Goal: Task Accomplishment & Management: Use online tool/utility

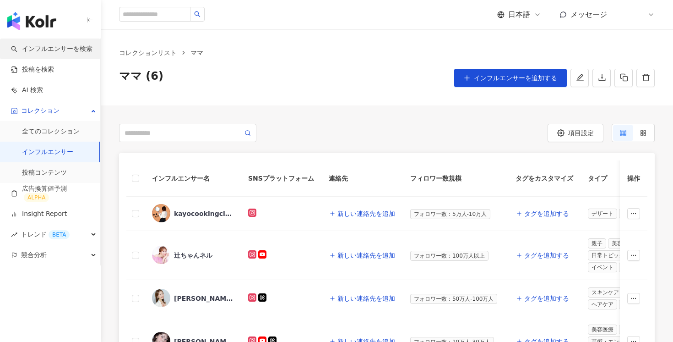
click at [39, 45] on link "インフルエンサーを検索" at bounding box center [52, 48] width 82 height 9
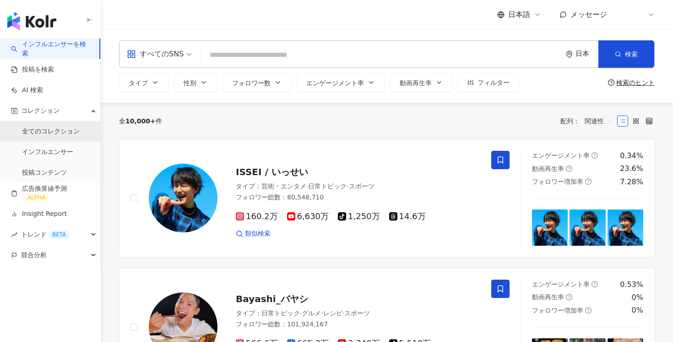
click at [46, 129] on link "全てのコレクション" at bounding box center [51, 131] width 58 height 9
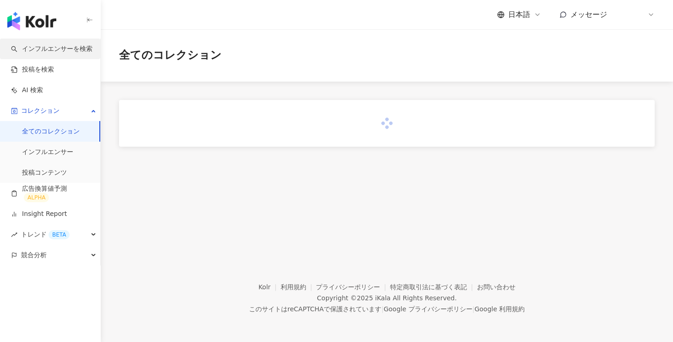
click at [52, 54] on link "インフルエンサーを検索" at bounding box center [52, 48] width 82 height 9
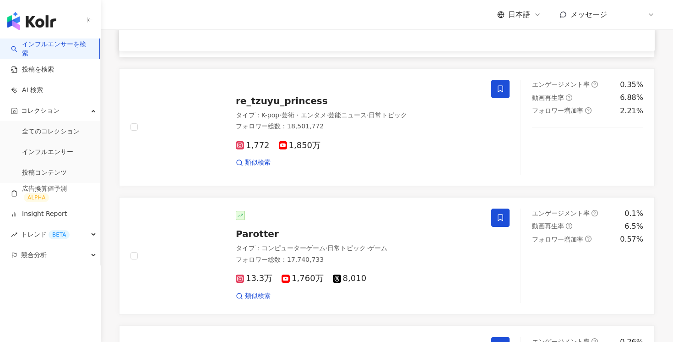
scroll to position [1255, 0]
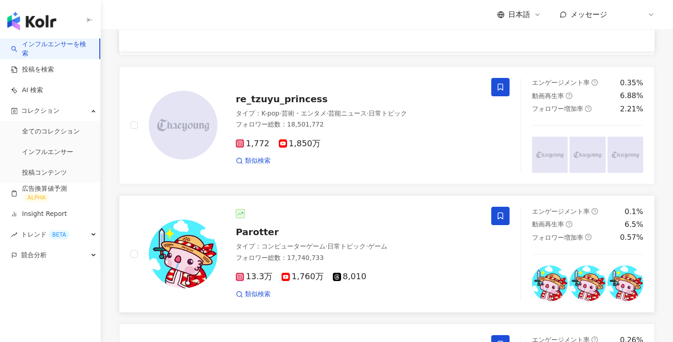
click at [282, 225] on div "Parotter" at bounding box center [358, 231] width 245 height 13
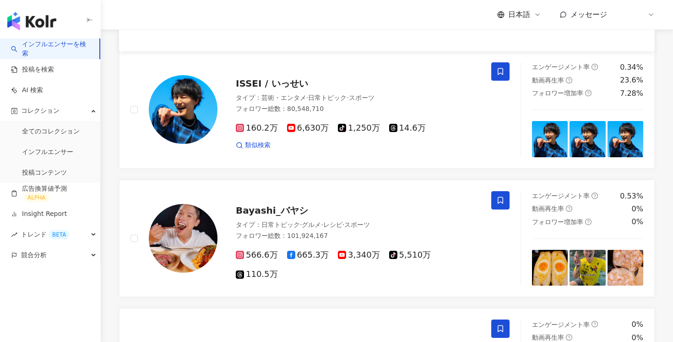
scroll to position [0, 0]
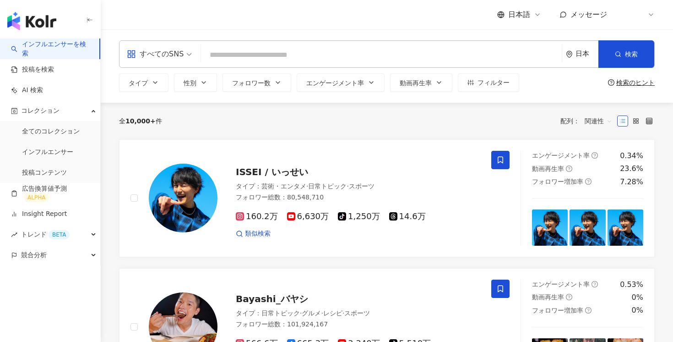
click at [220, 52] on input "search" at bounding box center [382, 54] width 354 height 17
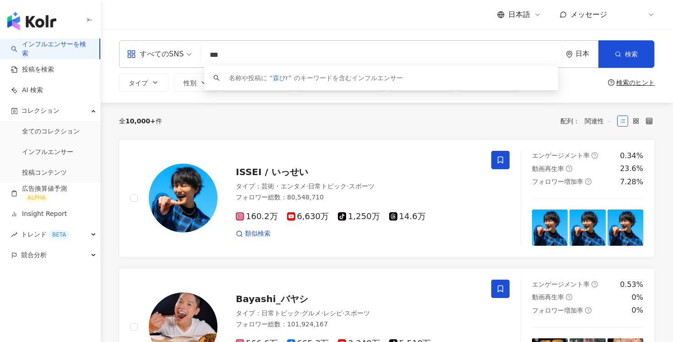
type input "***"
drag, startPoint x: 249, startPoint y: 55, endPoint x: 185, endPoint y: 54, distance: 64.1
click at [186, 55] on div "すべてのSNS *** 日本 検索 keyword 名称や投稿に “ 森ビル ” のキーワードを含むインフルエンサー" at bounding box center [387, 53] width 536 height 27
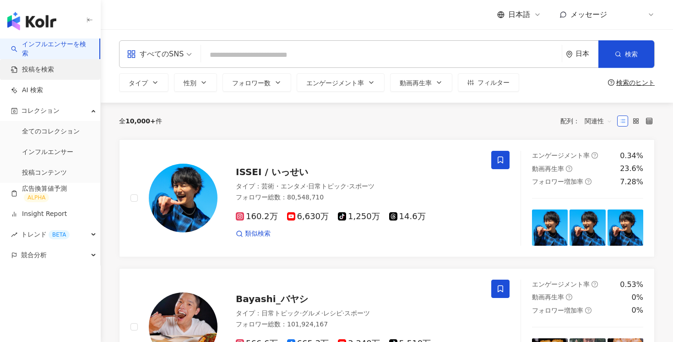
click at [49, 74] on link "投稿を検索" at bounding box center [32, 69] width 43 height 9
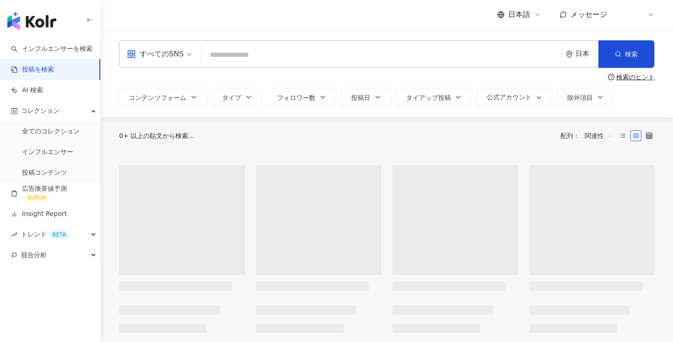
click at [251, 55] on input "search" at bounding box center [382, 55] width 354 height 20
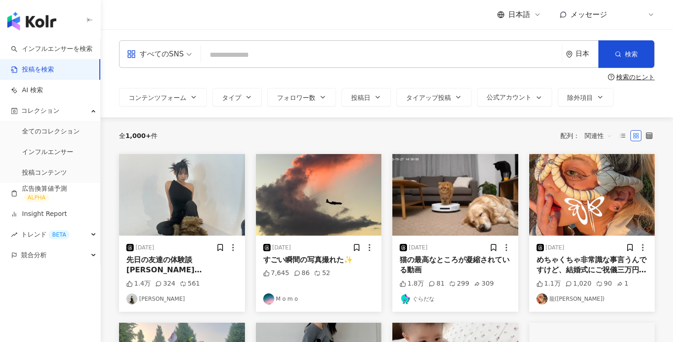
paste input "***"
click at [574, 59] on div "日本" at bounding box center [582, 54] width 33 height 27
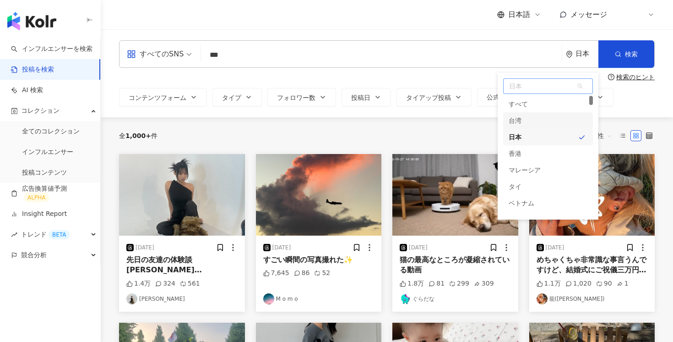
click at [540, 126] on div "台湾" at bounding box center [548, 120] width 90 height 16
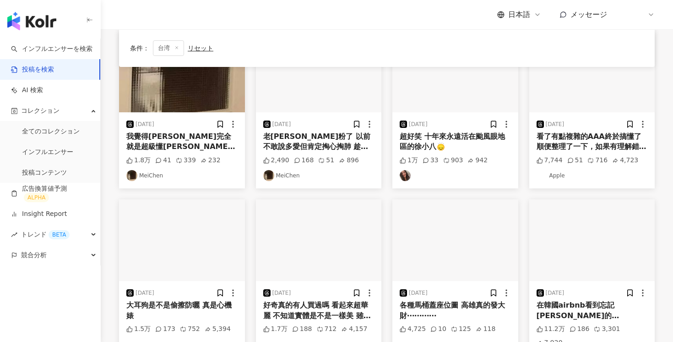
scroll to position [134, 0]
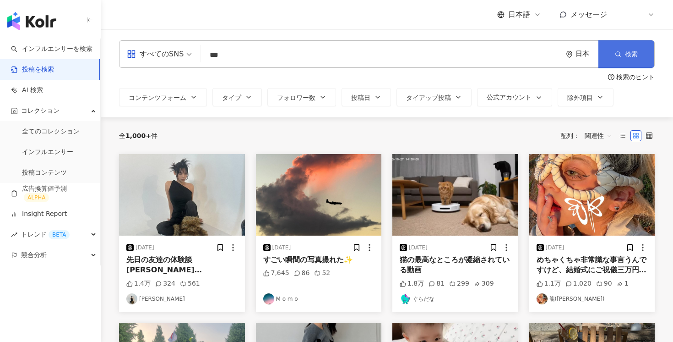
click at [630, 59] on button "検索" at bounding box center [627, 53] width 56 height 27
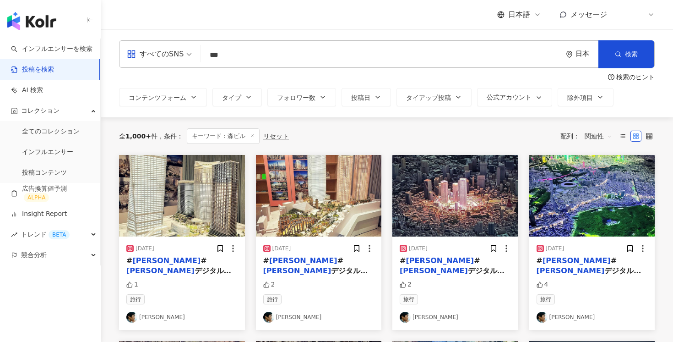
drag, startPoint x: 260, startPoint y: 50, endPoint x: 178, endPoint y: 48, distance: 82.0
click at [181, 50] on div "すべてのSNS 森ビル *** 日本 検索" at bounding box center [387, 53] width 536 height 27
paste input "**"
type input "*****"
click at [627, 56] on span "検索" at bounding box center [631, 53] width 13 height 7
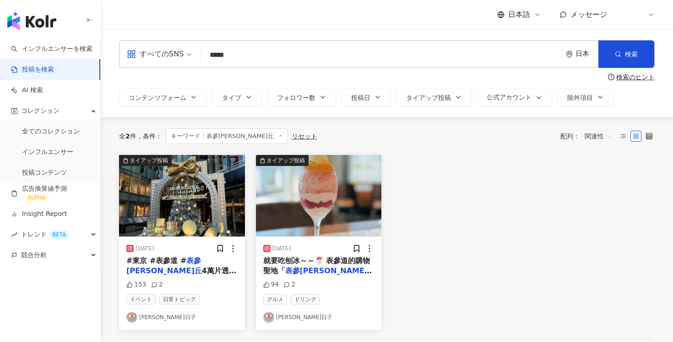
click at [581, 53] on div "日本" at bounding box center [587, 54] width 23 height 8
click at [538, 121] on div "台湾" at bounding box center [548, 120] width 90 height 16
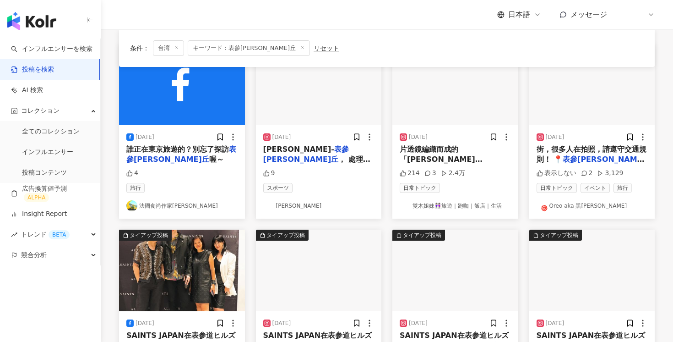
scroll to position [112, 0]
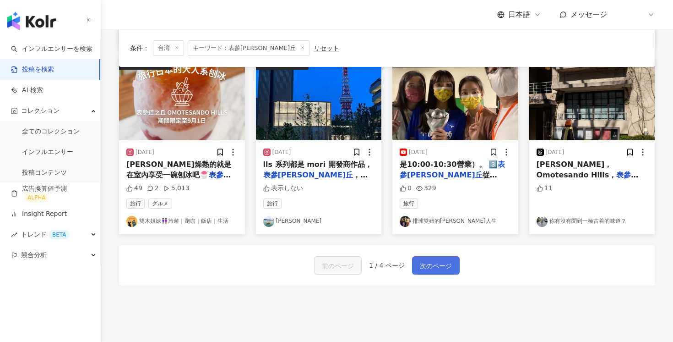
click at [434, 264] on span "次のページ" at bounding box center [436, 265] width 32 height 11
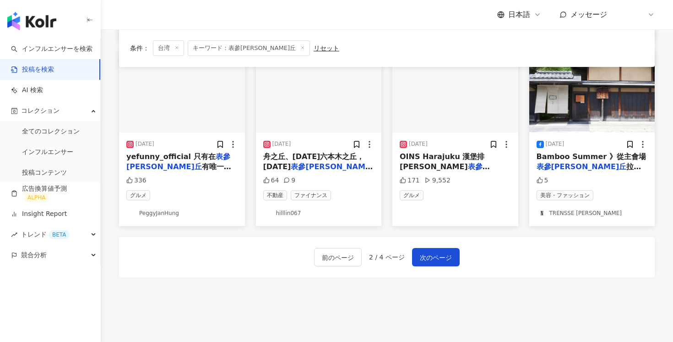
scroll to position [453, 0]
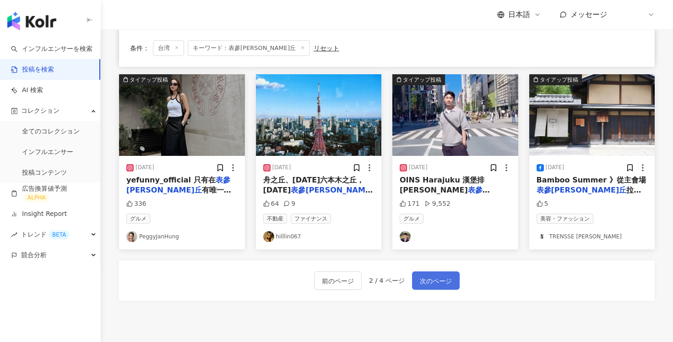
click at [439, 285] on span "次のページ" at bounding box center [436, 280] width 32 height 11
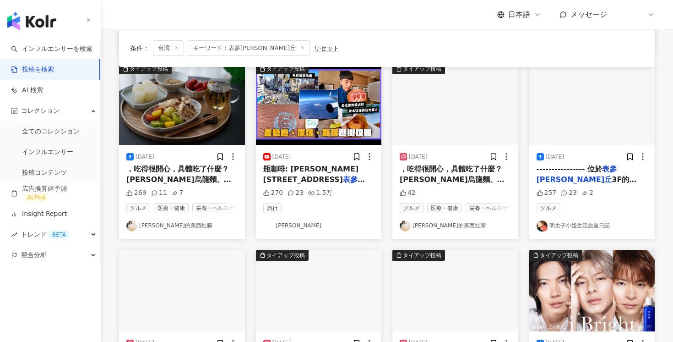
scroll to position [0, 0]
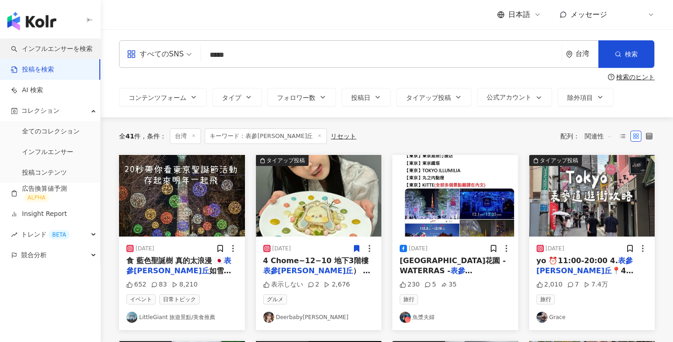
click at [68, 49] on link "インフルエンサーを検索" at bounding box center [52, 48] width 82 height 9
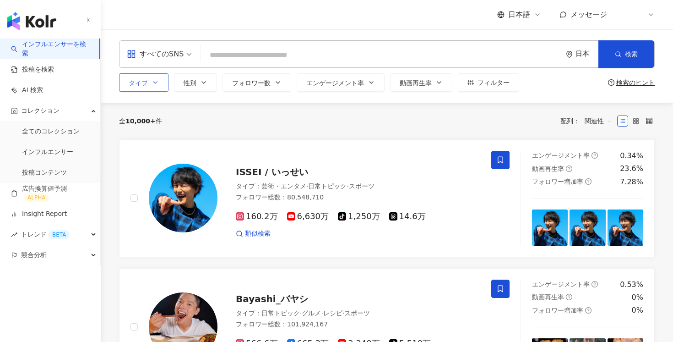
click at [143, 82] on span "タイプ" at bounding box center [138, 82] width 19 height 7
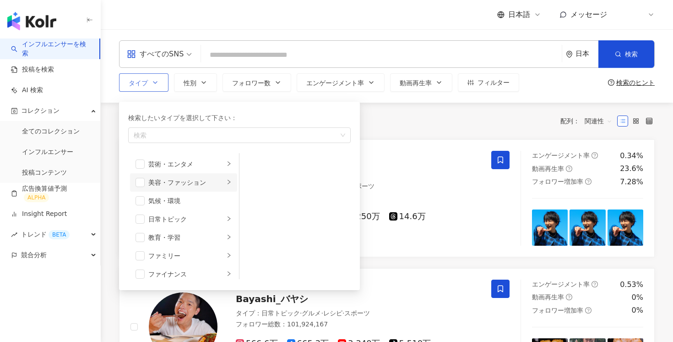
click at [175, 184] on div "美容・ファッション" at bounding box center [186, 182] width 76 height 10
click at [293, 165] on div "スキンケア" at bounding box center [302, 164] width 84 height 10
click at [288, 200] on div "ブランド品" at bounding box center [302, 201] width 84 height 10
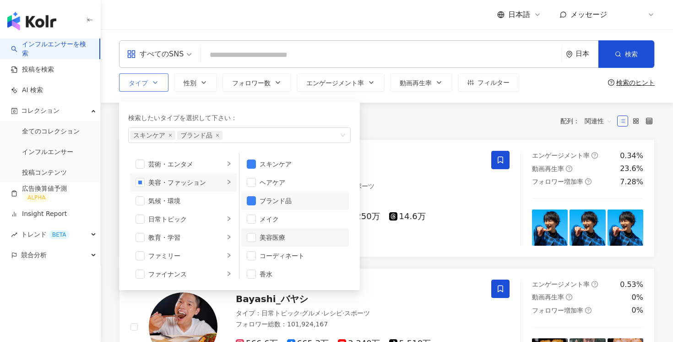
scroll to position [6, 0]
click at [281, 253] on div "コーディネート" at bounding box center [302, 250] width 84 height 10
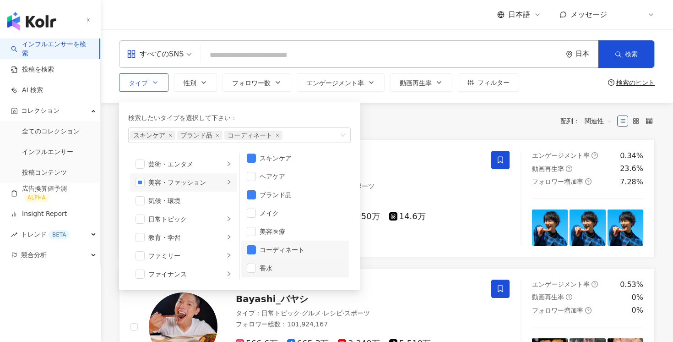
click at [274, 268] on div "香水" at bounding box center [302, 268] width 84 height 10
click at [393, 131] on div "全 10,000+ 件 配列： 関連性" at bounding box center [387, 121] width 536 height 37
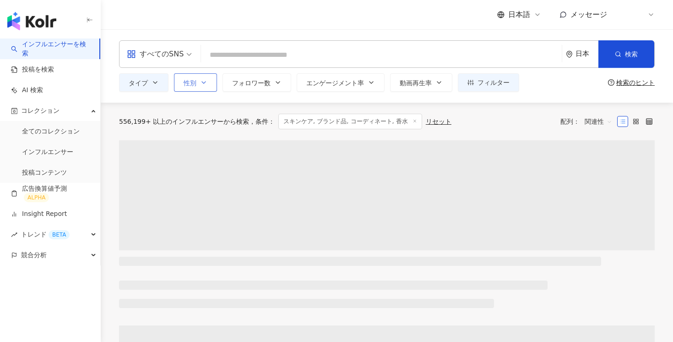
click at [192, 84] on span "性別" at bounding box center [190, 82] width 13 height 7
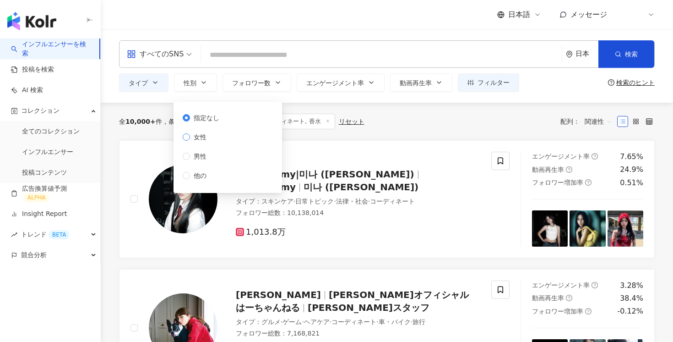
click at [204, 135] on span "女性" at bounding box center [200, 137] width 20 height 10
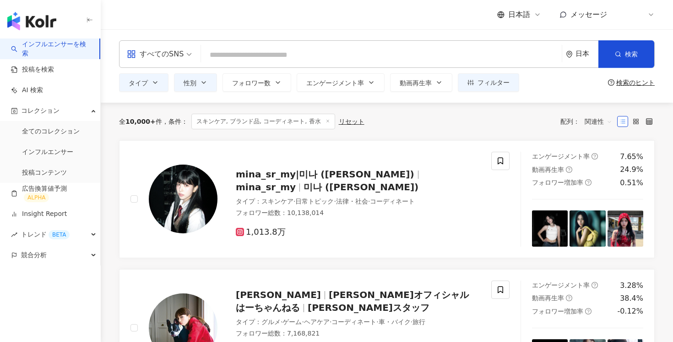
click at [422, 125] on div "全 10,000+ 件 条件 ： スキンケア, ブランド品, コーディネート, 香水 リセット 配列： 関連性" at bounding box center [387, 122] width 536 height 16
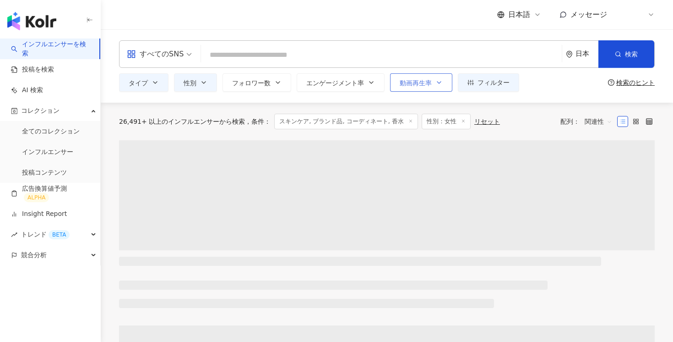
click at [406, 82] on span "動画再生率" at bounding box center [416, 82] width 32 height 7
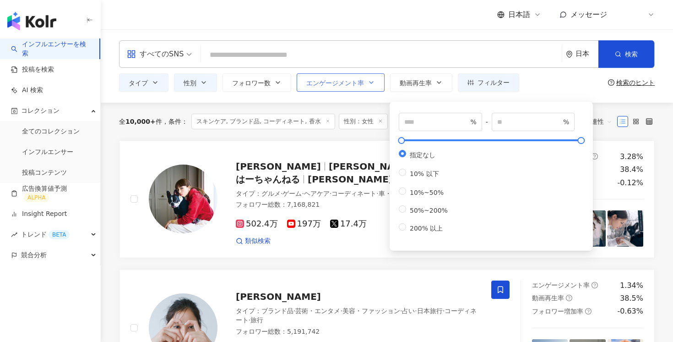
click at [361, 82] on span "エンゲージメント率" at bounding box center [335, 82] width 58 height 7
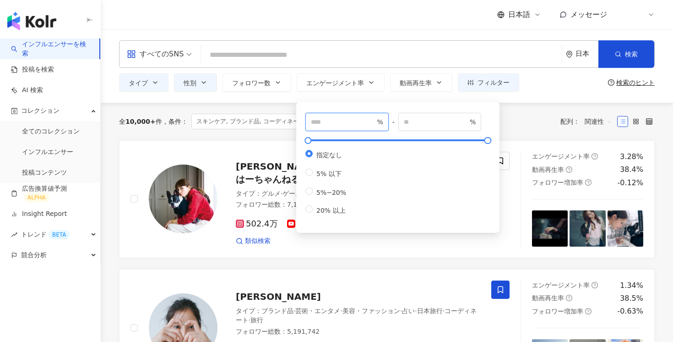
click at [342, 119] on input "number" at bounding box center [343, 122] width 64 height 10
type input "*"
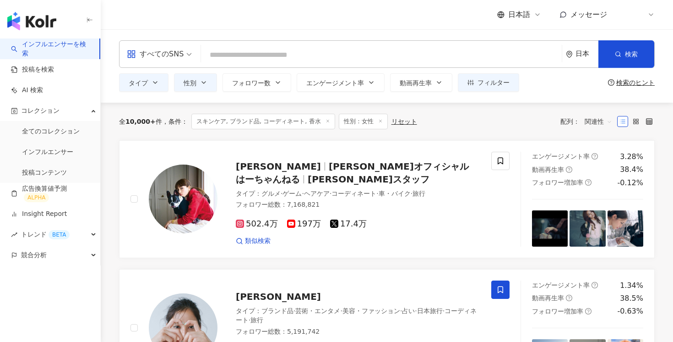
click at [527, 119] on div "全 10,000+ 件 条件 ： スキンケア, ブランド品, コーディネート, 香水 性別：女性 リセット 配列： 関連性" at bounding box center [387, 122] width 536 height 16
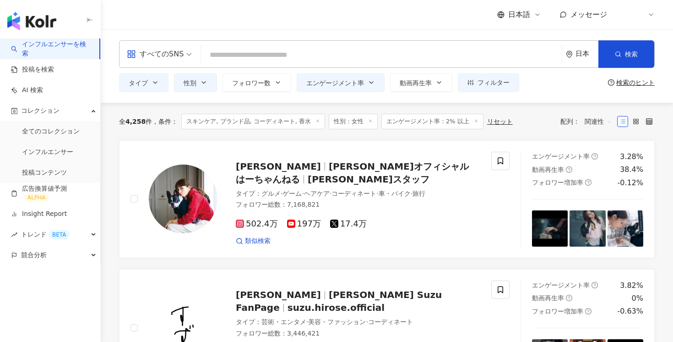
click at [580, 57] on div "日本" at bounding box center [587, 54] width 23 height 8
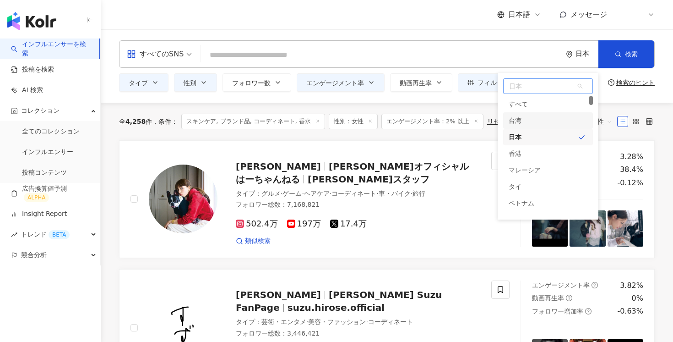
click at [551, 118] on div "台湾" at bounding box center [548, 120] width 90 height 16
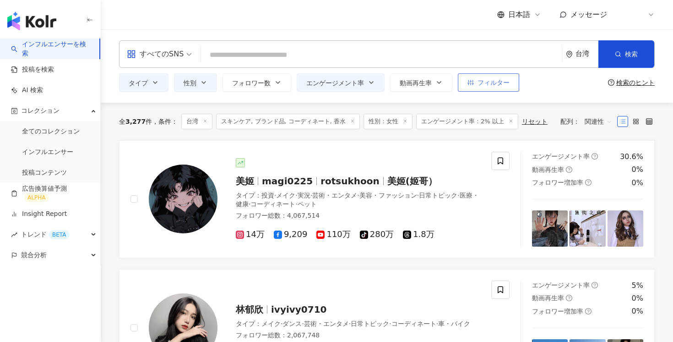
click at [483, 88] on button "フィルター" at bounding box center [488, 82] width 61 height 18
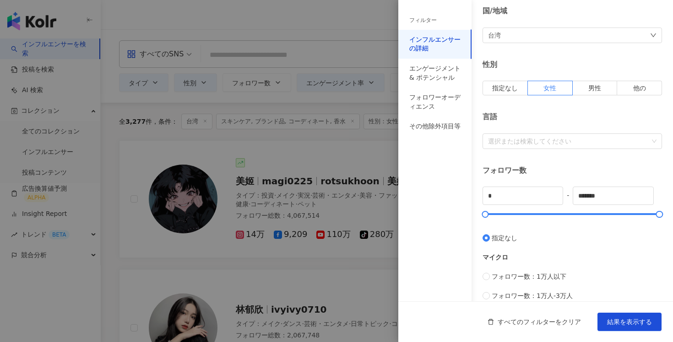
scroll to position [99, 0]
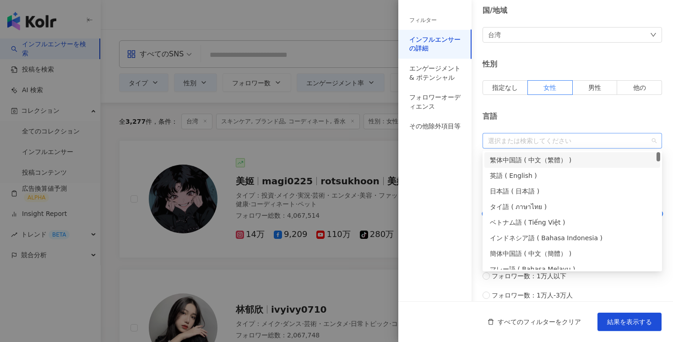
click at [518, 142] on div at bounding box center [568, 140] width 166 height 7
click at [532, 107] on div "インフルエンサーの詳細 タイプ ( 検索したいタイプを選択して下さい： ) スキンケア ブランド品 コーディネート 香水 国/地域 台湾 性別 指定なし 女性…" at bounding box center [536, 183] width 275 height 564
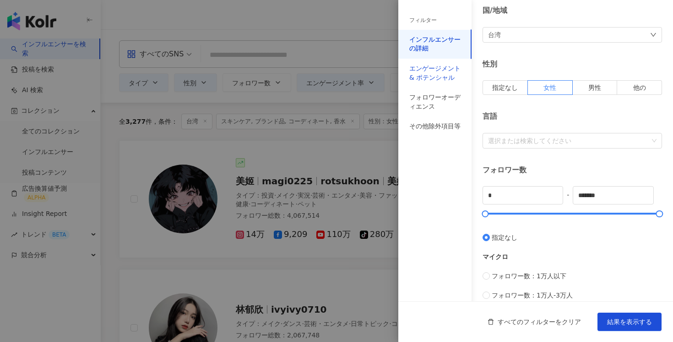
click at [422, 75] on div "エンゲージメント & ポテンシャル" at bounding box center [435, 73] width 51 height 18
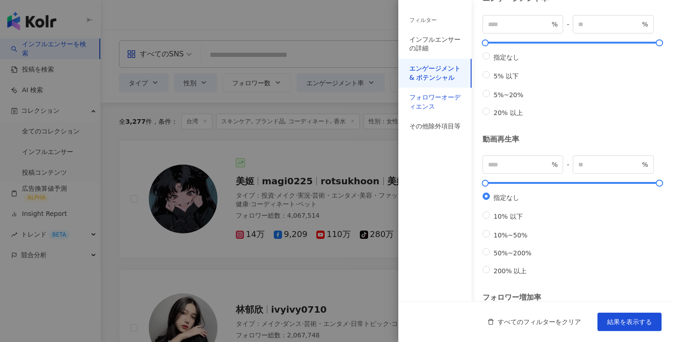
click at [422, 104] on div "フォロワーオーディエンス" at bounding box center [435, 102] width 51 height 18
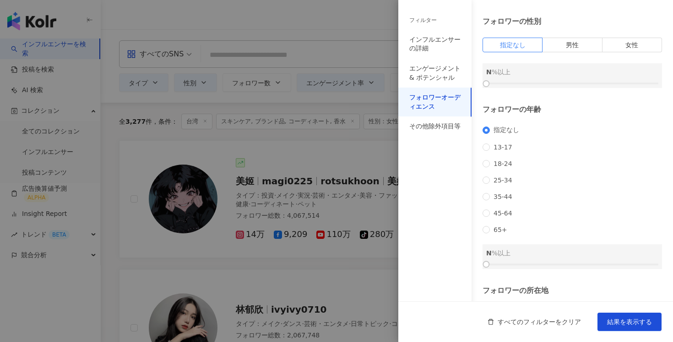
scroll to position [0, 0]
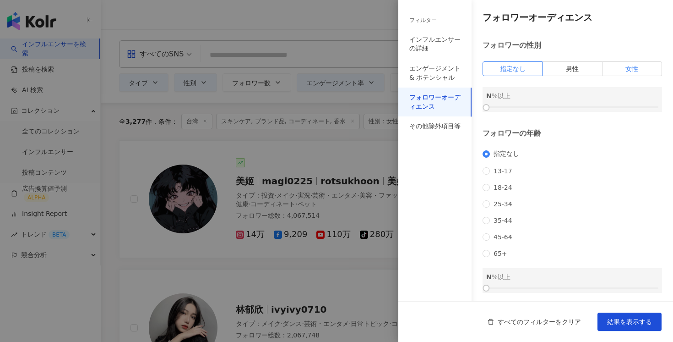
click at [625, 71] on label "女性" at bounding box center [633, 68] width 60 height 15
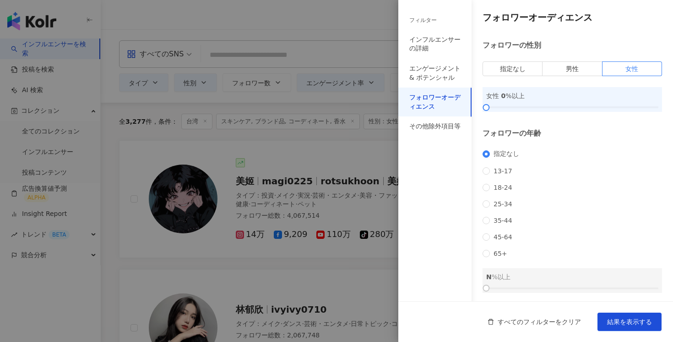
click at [570, 111] on div "女性 0 %以上" at bounding box center [573, 99] width 180 height 25
click at [582, 107] on div at bounding box center [572, 106] width 172 height 5
click at [589, 107] on div at bounding box center [572, 106] width 172 height 5
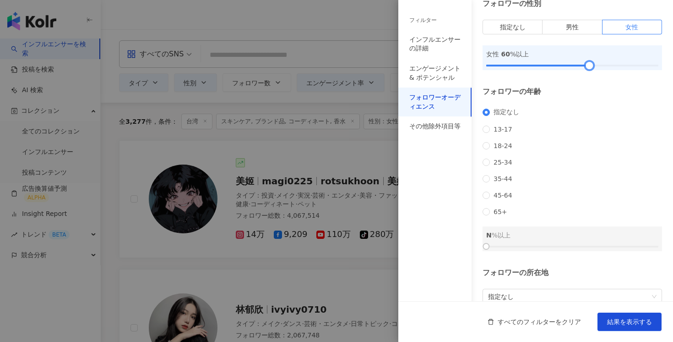
scroll to position [42, 0]
click at [497, 165] on span "25-34" at bounding box center [503, 161] width 26 height 7
click at [548, 240] on div "25-34 0 %以上" at bounding box center [572, 234] width 172 height 10
click at [549, 249] on div at bounding box center [572, 245] width 172 height 5
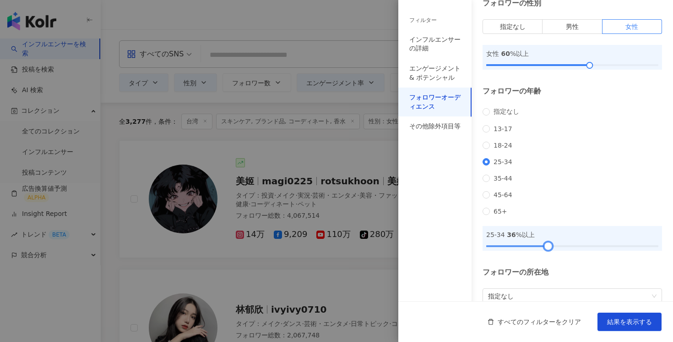
click at [551, 248] on div at bounding box center [548, 245] width 5 height 5
click at [556, 249] on div at bounding box center [572, 245] width 172 height 5
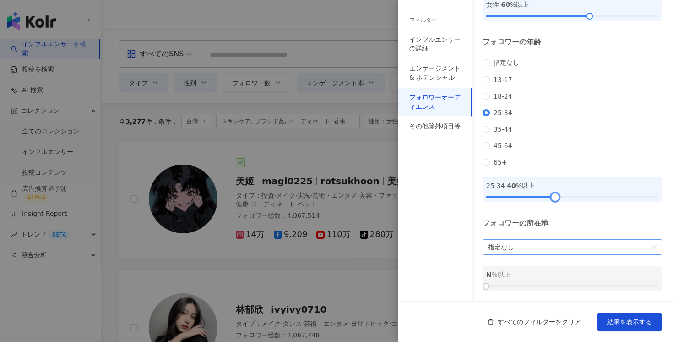
click at [566, 249] on span "指定なし" at bounding box center [572, 247] width 169 height 15
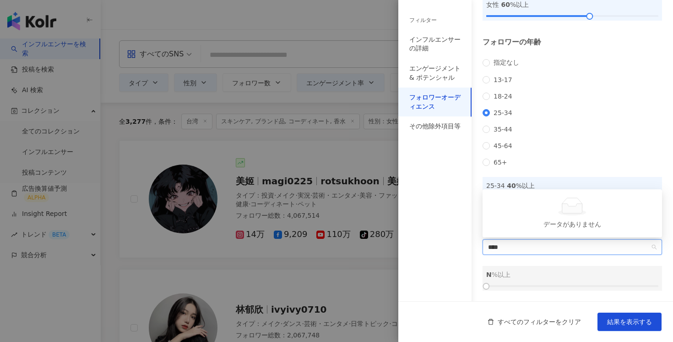
type input "**"
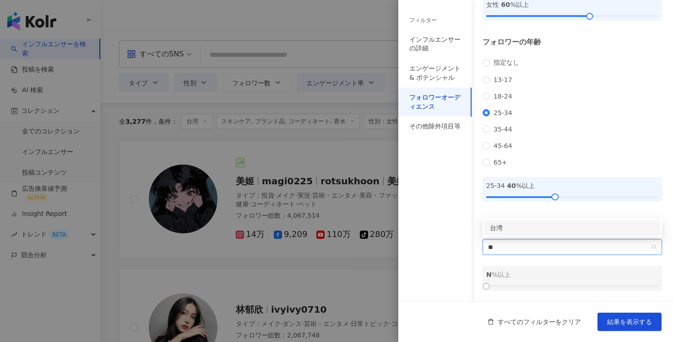
click at [535, 224] on div "台湾" at bounding box center [572, 228] width 165 height 10
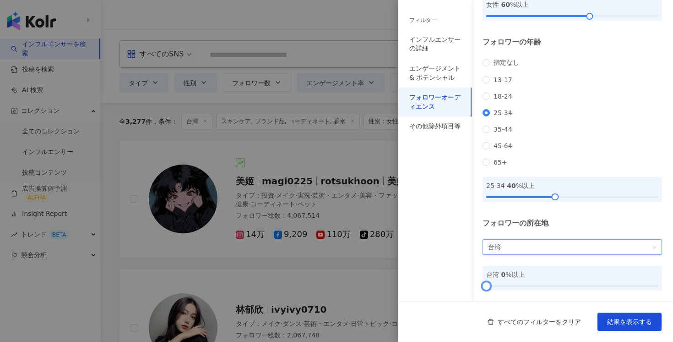
click at [539, 283] on div at bounding box center [572, 285] width 172 height 5
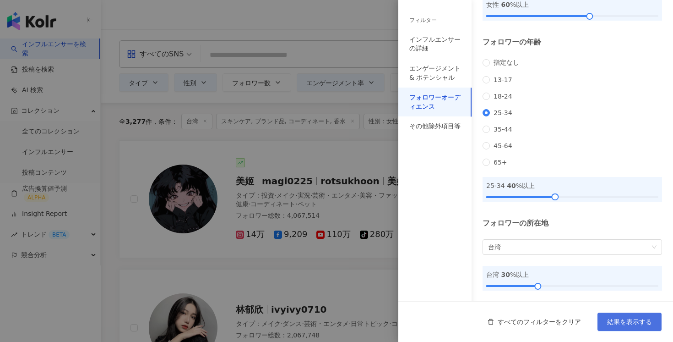
click at [631, 322] on span "結果を表示する" at bounding box center [629, 321] width 45 height 7
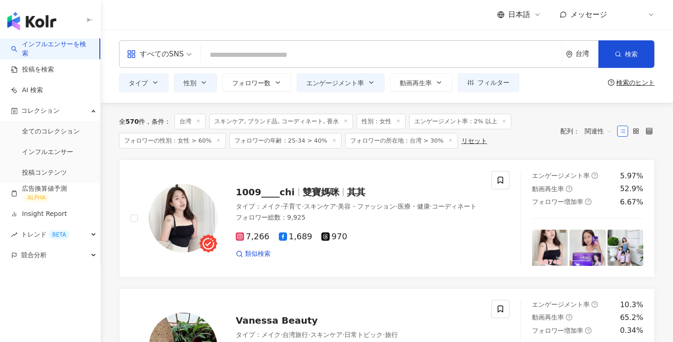
click at [592, 131] on span "関連性" at bounding box center [598, 131] width 27 height 15
click at [603, 169] on div "フォロワー数" at bounding box center [616, 165] width 58 height 10
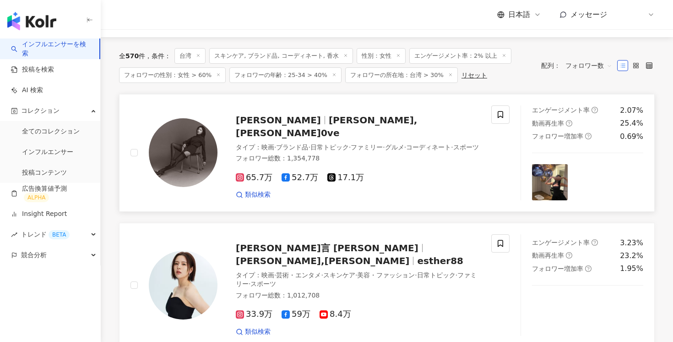
scroll to position [48, 0]
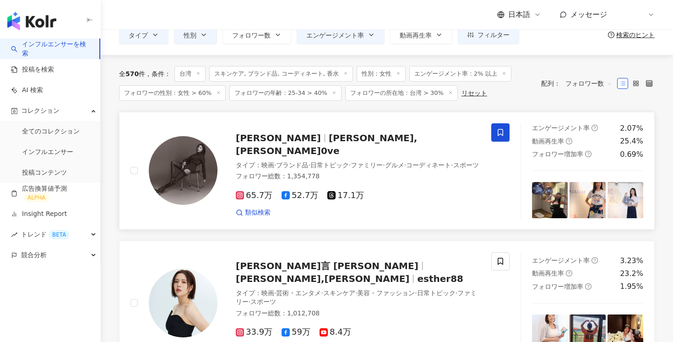
click at [498, 129] on icon at bounding box center [500, 132] width 5 height 7
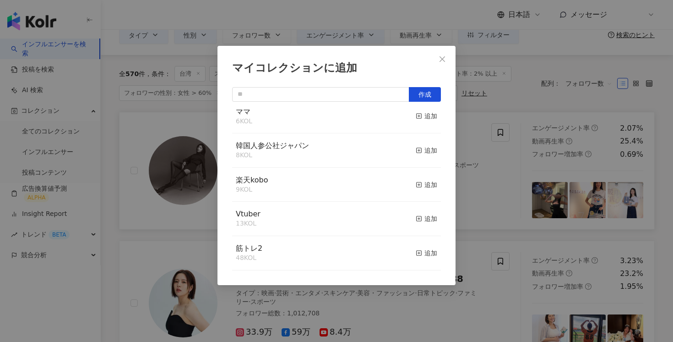
scroll to position [11, 0]
click at [444, 59] on icon "close" at bounding box center [442, 58] width 7 height 7
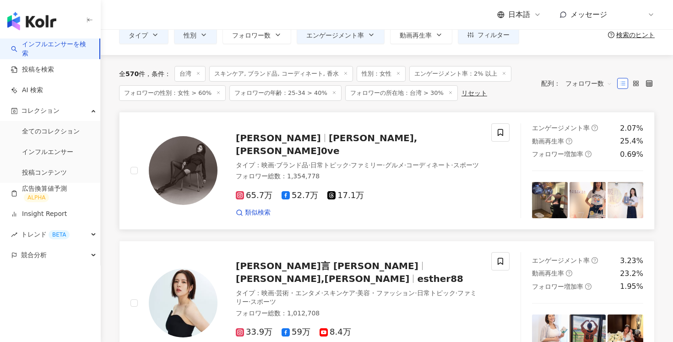
click at [374, 161] on span "ファミリー" at bounding box center [367, 164] width 32 height 7
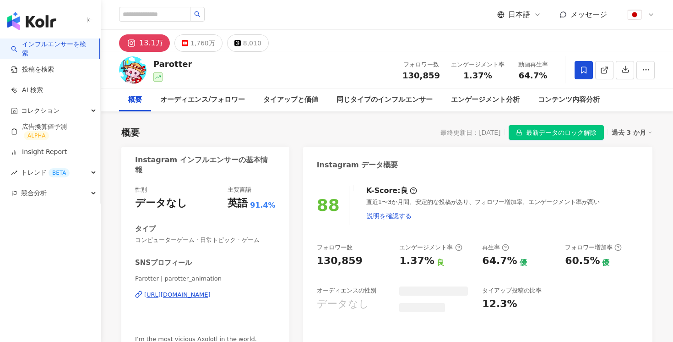
click at [573, 131] on span "最新データのロック解除" at bounding box center [561, 133] width 71 height 15
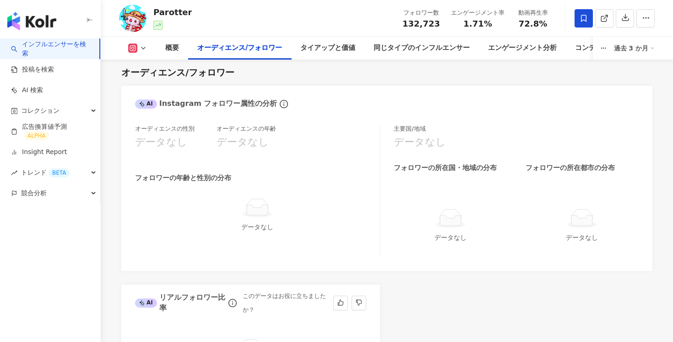
scroll to position [626, 0]
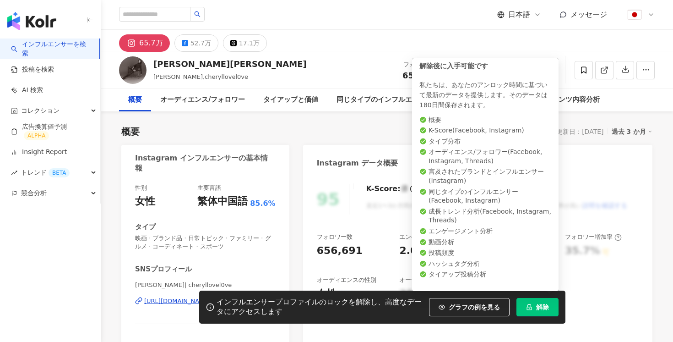
click at [535, 309] on button "解除" at bounding box center [538, 307] width 42 height 18
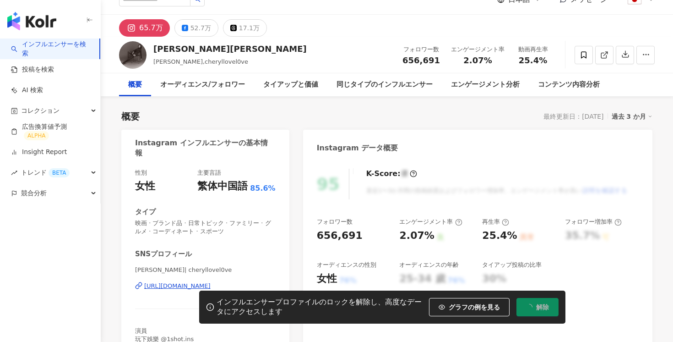
scroll to position [16, 0]
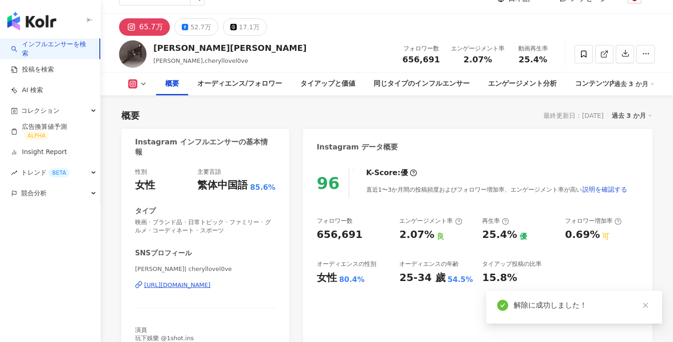
scroll to position [38, 0]
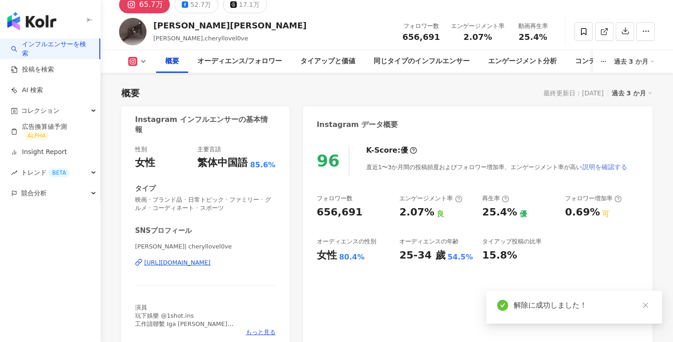
click at [598, 167] on span "説明を確認する" at bounding box center [605, 166] width 45 height 7
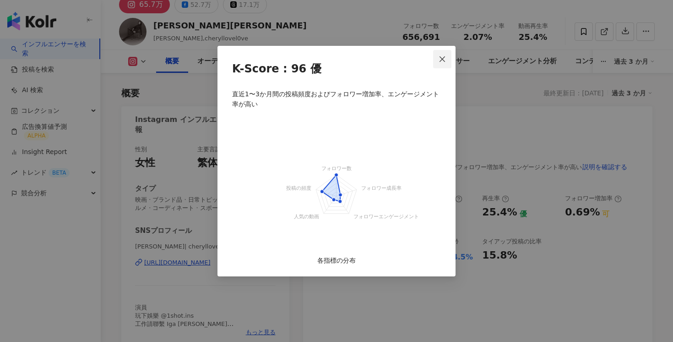
click at [440, 55] on icon "close" at bounding box center [442, 58] width 7 height 7
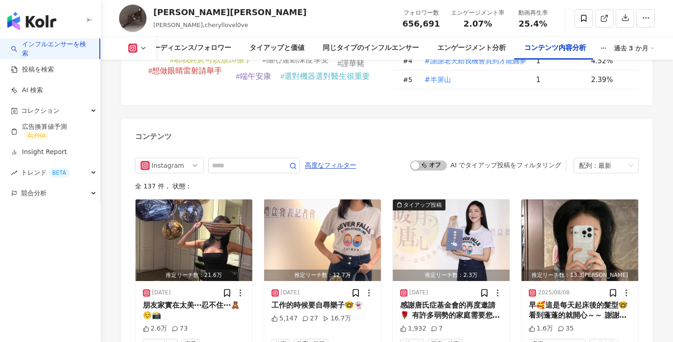
scroll to position [2783, 0]
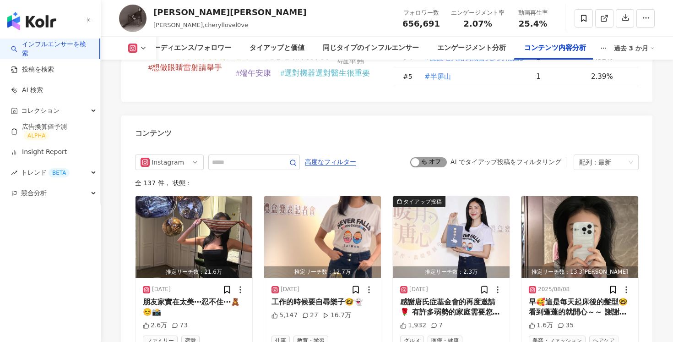
click at [435, 157] on span "オン オフ" at bounding box center [428, 162] width 37 height 10
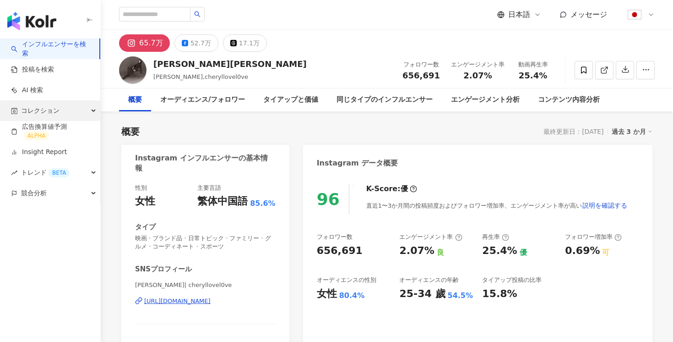
click at [79, 109] on div "コレクション" at bounding box center [50, 110] width 100 height 21
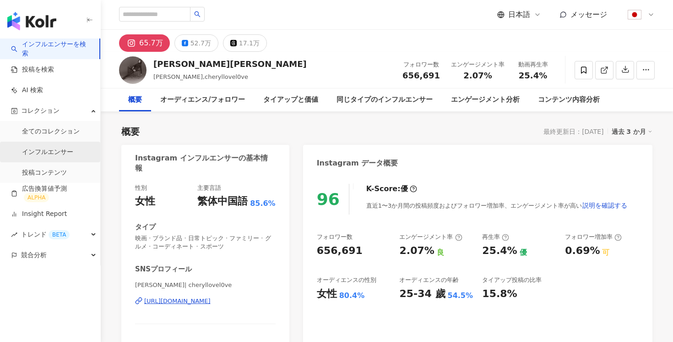
click at [61, 147] on link "インフルエンサー" at bounding box center [47, 151] width 51 height 9
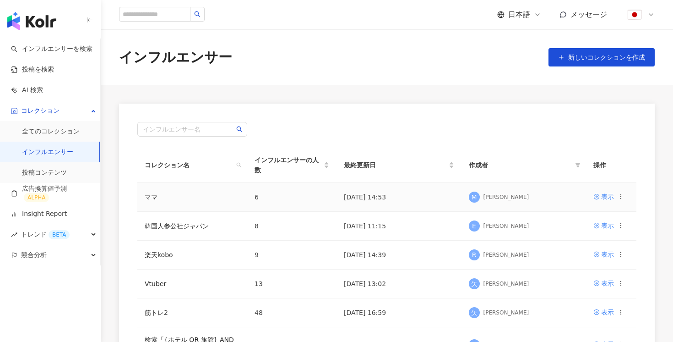
scroll to position [44, 0]
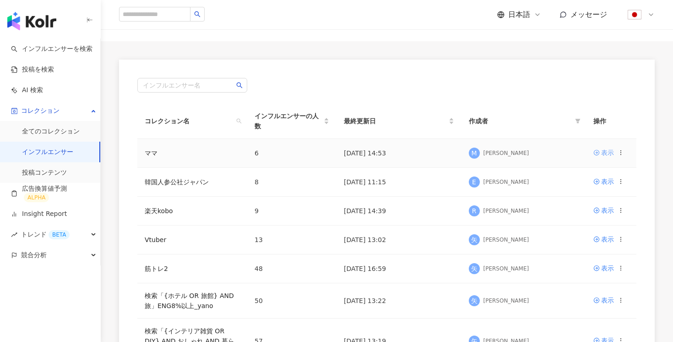
click at [607, 153] on div "表示" at bounding box center [607, 152] width 13 height 10
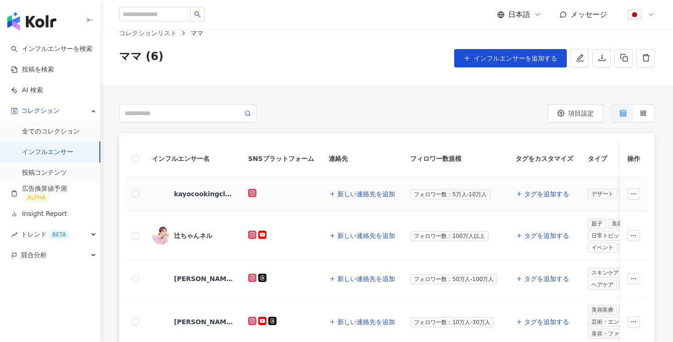
scroll to position [22, 0]
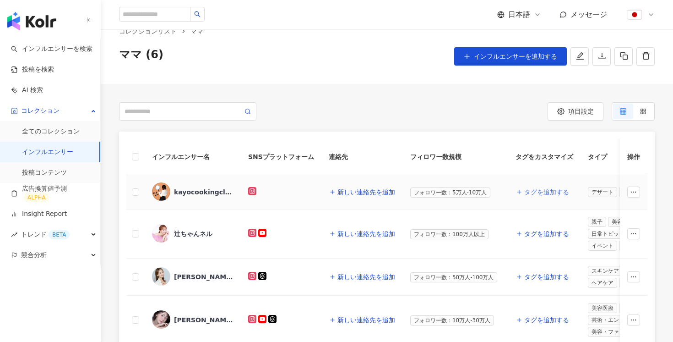
click at [537, 196] on button "タグを追加する" at bounding box center [543, 192] width 54 height 18
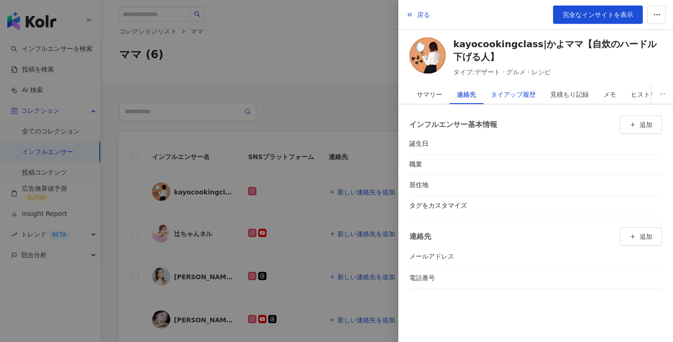
click at [504, 91] on div "タイアップ履歴" at bounding box center [513, 94] width 45 height 18
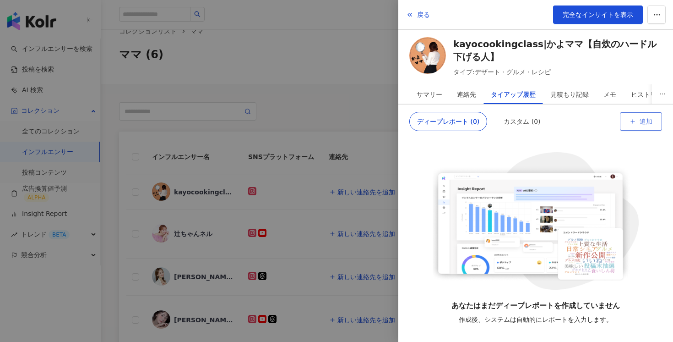
click at [648, 121] on span "追加" at bounding box center [646, 121] width 13 height 7
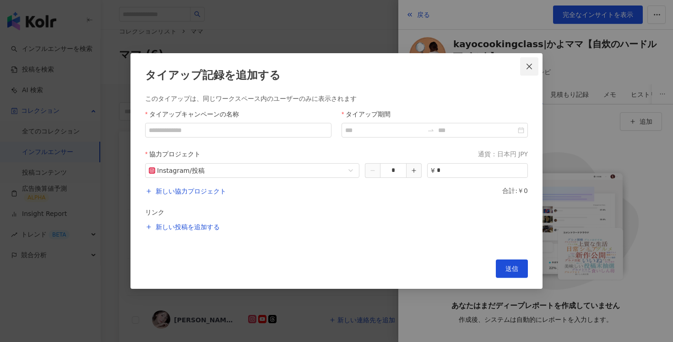
click at [528, 67] on icon "close" at bounding box center [529, 66] width 7 height 7
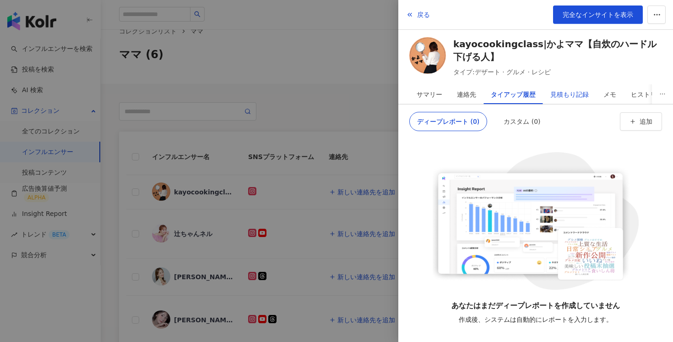
click at [566, 95] on div "見積もり記録" at bounding box center [570, 94] width 38 height 18
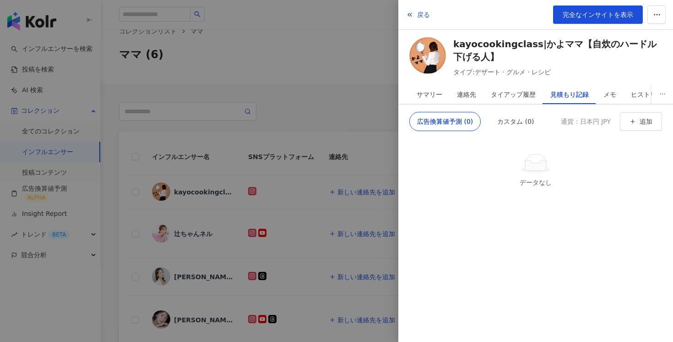
scroll to position [3, 0]
click at [572, 95] on div "メモ" at bounding box center [569, 94] width 13 height 18
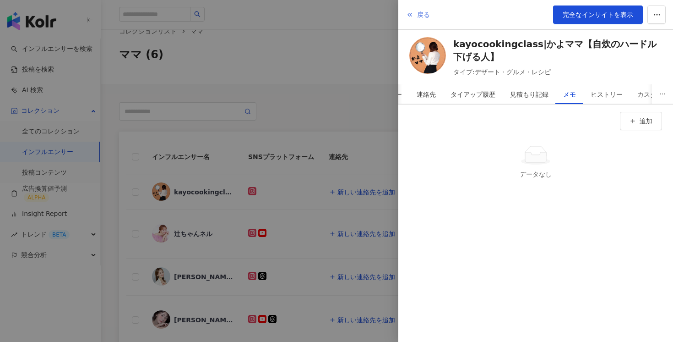
click at [418, 13] on span "戻る" at bounding box center [423, 14] width 13 height 7
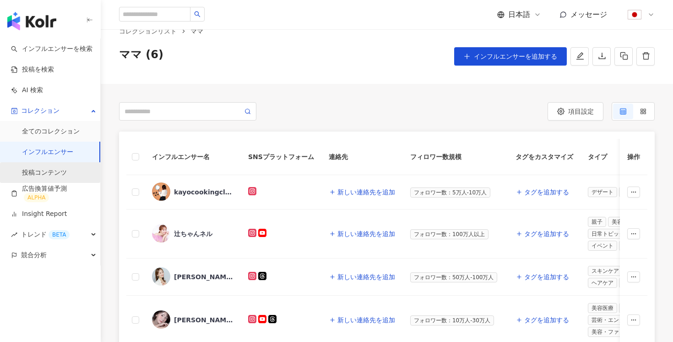
click at [58, 173] on link "投稿コンテンツ" at bounding box center [44, 172] width 45 height 9
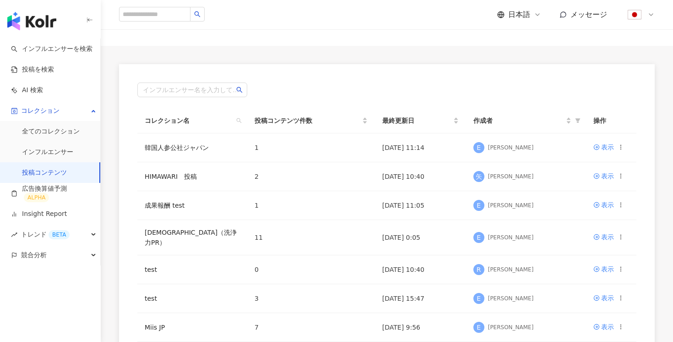
scroll to position [53, 0]
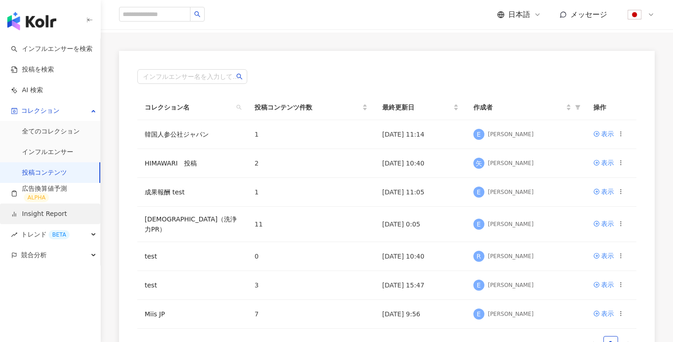
click at [62, 209] on link "Insight Report" at bounding box center [39, 213] width 56 height 9
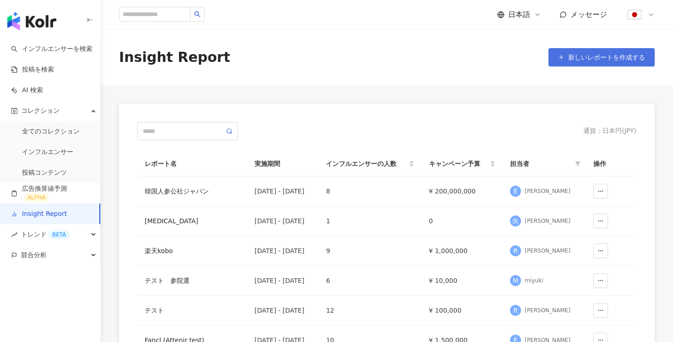
click at [596, 60] on span "新しいレポートを作成する" at bounding box center [606, 57] width 77 height 7
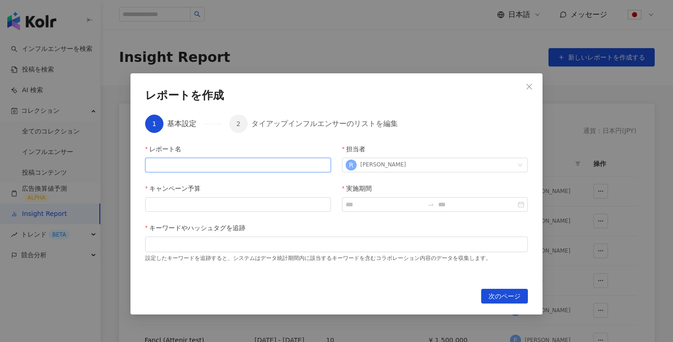
click at [210, 159] on input "レポート名" at bounding box center [238, 165] width 186 height 15
type input "***"
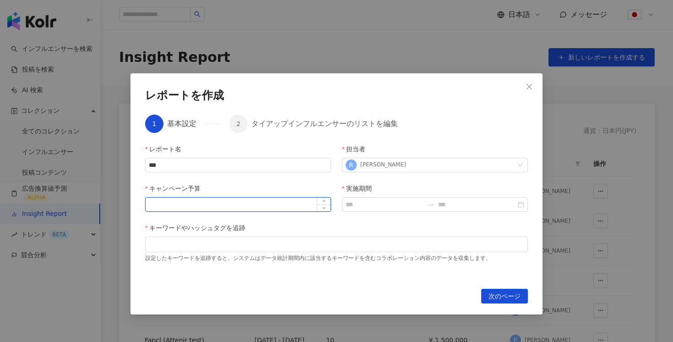
click at [269, 209] on input "キャンペーン予算" at bounding box center [238, 204] width 185 height 14
type input "*******"
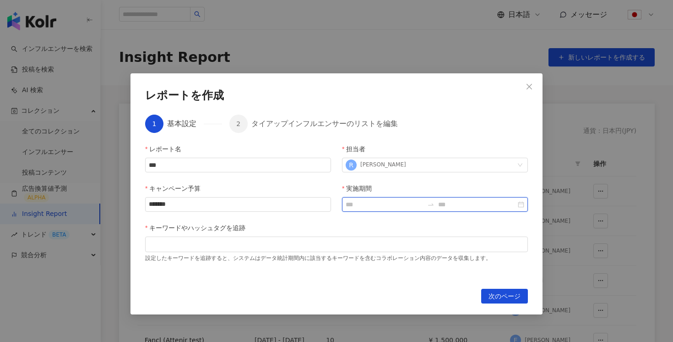
click at [374, 207] on input "実施期間" at bounding box center [385, 204] width 78 height 10
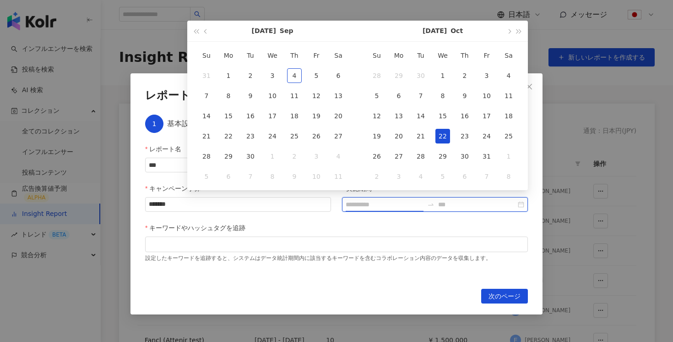
type input "**********"
click at [229, 76] on div "1" at bounding box center [228, 75] width 15 height 15
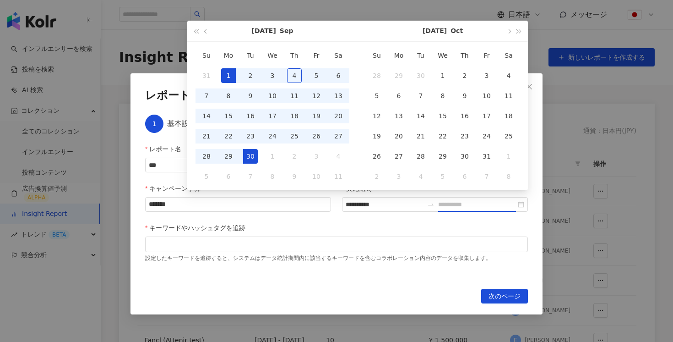
click at [250, 157] on div "30" at bounding box center [250, 156] width 15 height 15
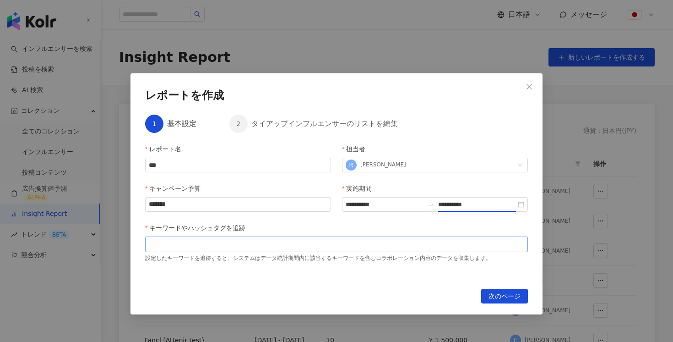
type input "**********"
click at [246, 242] on div at bounding box center [336, 243] width 379 height 7
type input "*****"
click at [495, 292] on span "次のページ" at bounding box center [505, 296] width 32 height 15
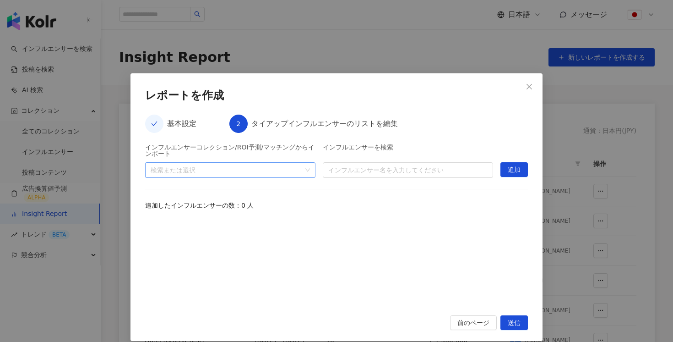
click at [270, 168] on div at bounding box center [225, 169] width 157 height 7
click at [207, 173] on div at bounding box center [225, 169] width 157 height 7
click at [202, 186] on div "インフルエンサーコレクション/ROI予測/マッチングからインポート 検索または選択 インフルエンサーを検索 インフルエンサー名を入力してください 追加 追加し…" at bounding box center [336, 224] width 383 height 160
click at [197, 176] on div "検索または選択" at bounding box center [230, 170] width 170 height 16
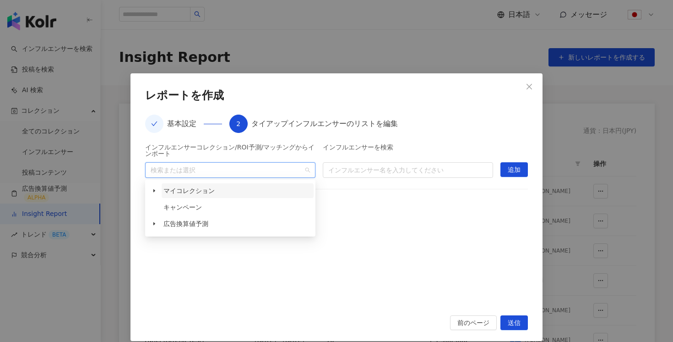
click at [176, 187] on span "マイコレクション" at bounding box center [189, 190] width 51 height 7
click at [154, 186] on span at bounding box center [154, 190] width 15 height 15
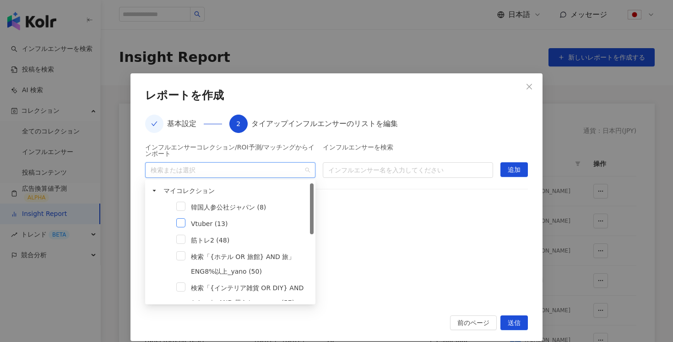
click at [182, 222] on span at bounding box center [180, 222] width 9 height 9
click at [506, 170] on button "追加" at bounding box center [514, 169] width 27 height 15
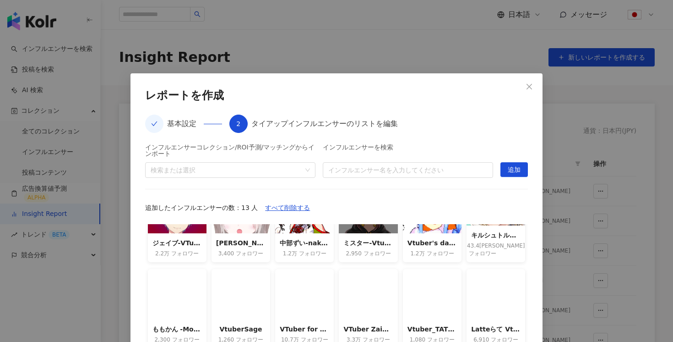
scroll to position [57, 0]
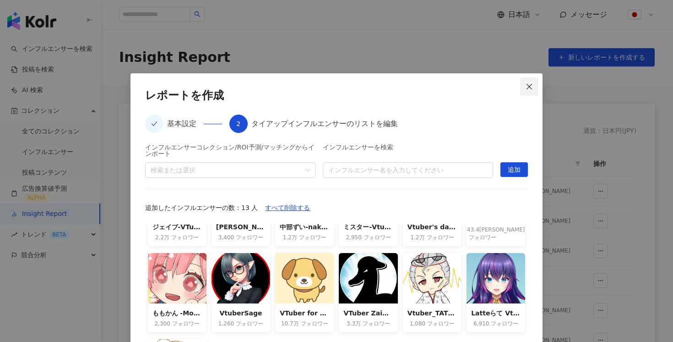
click at [528, 86] on icon "close" at bounding box center [529, 86] width 7 height 7
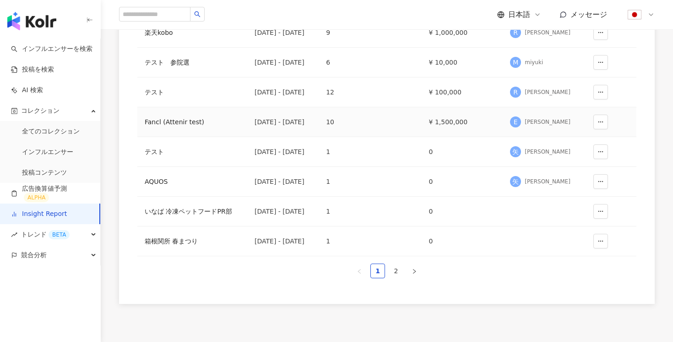
scroll to position [282, 0]
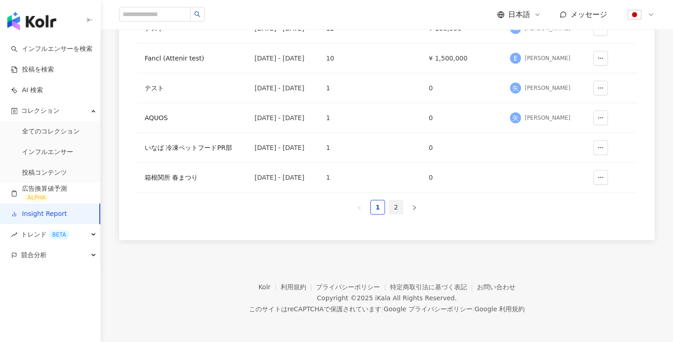
click at [398, 202] on link "2" at bounding box center [396, 207] width 14 height 14
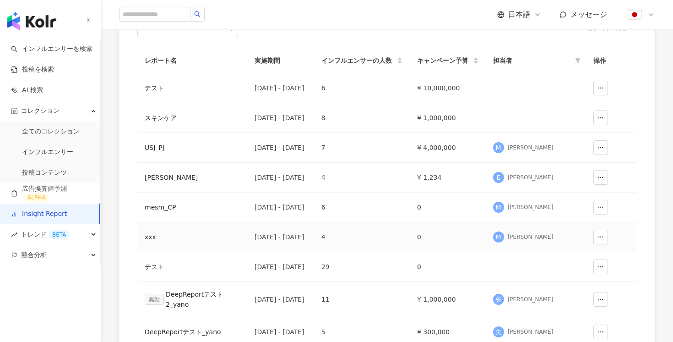
scroll to position [103, 0]
click at [454, 117] on td "¥ 1,000,000" at bounding box center [448, 119] width 76 height 30
click at [159, 110] on td "スキンケア" at bounding box center [192, 119] width 110 height 30
click at [158, 112] on td "スキンケア" at bounding box center [192, 119] width 110 height 30
click at [158, 113] on div "スキンケア" at bounding box center [192, 118] width 95 height 10
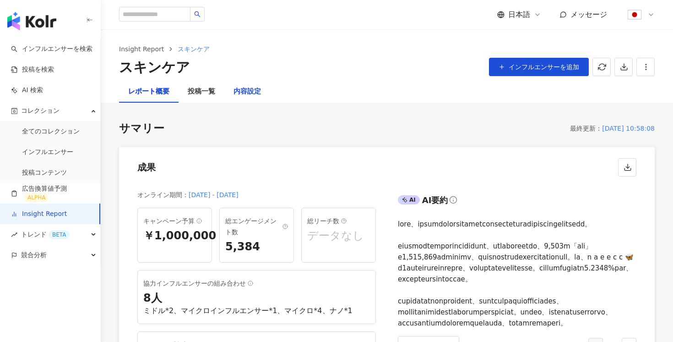
click at [252, 88] on div "内容設定" at bounding box center [247, 91] width 27 height 11
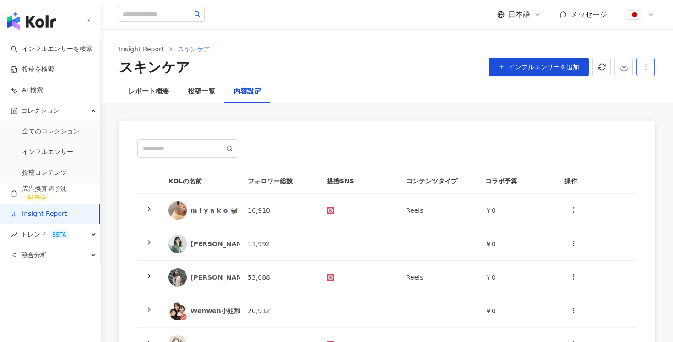
click at [651, 61] on button "button" at bounding box center [646, 67] width 18 height 18
click at [610, 88] on div "レポート設定" at bounding box center [607, 89] width 81 height 10
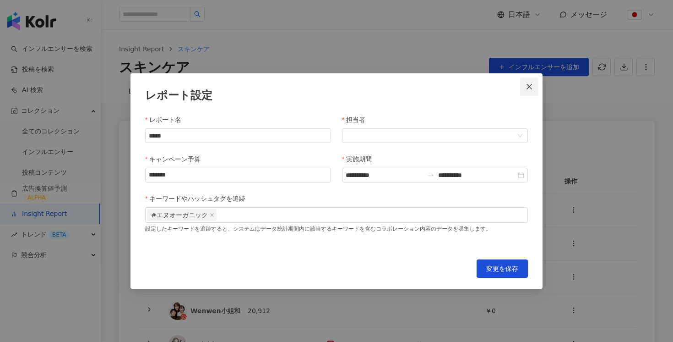
click at [529, 87] on icon "close" at bounding box center [529, 85] width 5 height 5
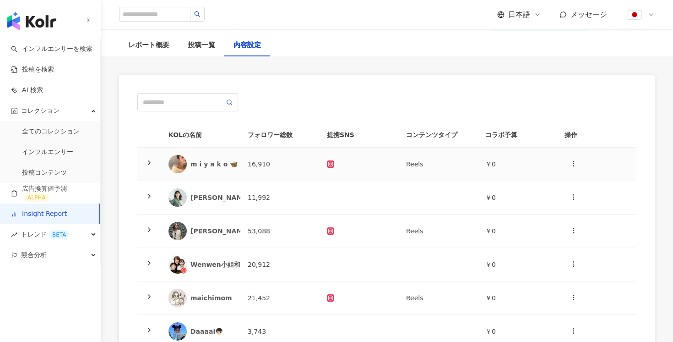
click at [148, 162] on icon at bounding box center [149, 162] width 7 height 7
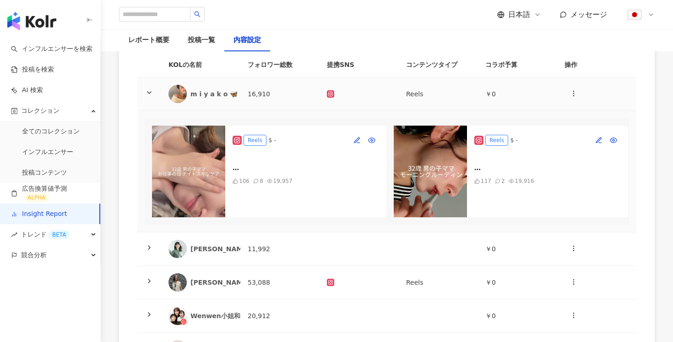
scroll to position [125, 0]
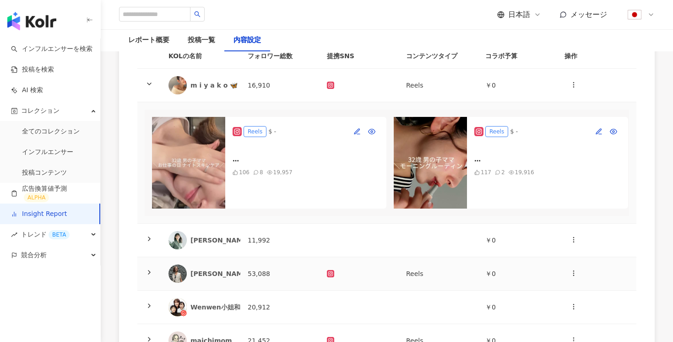
click at [149, 271] on polyline at bounding box center [149, 272] width 2 height 4
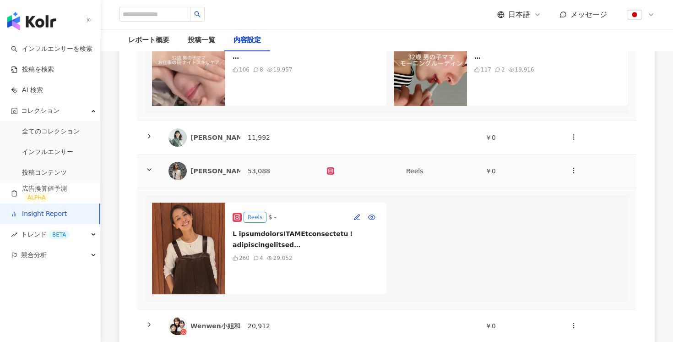
scroll to position [251, 0]
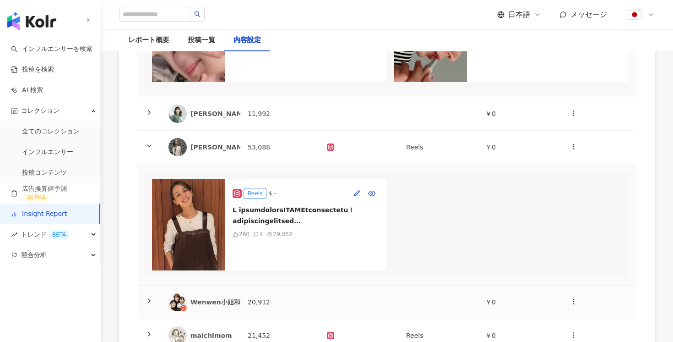
click at [148, 299] on icon at bounding box center [149, 300] width 7 height 7
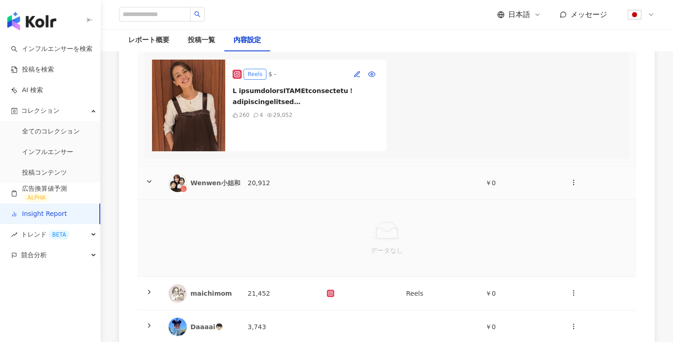
scroll to position [453, 0]
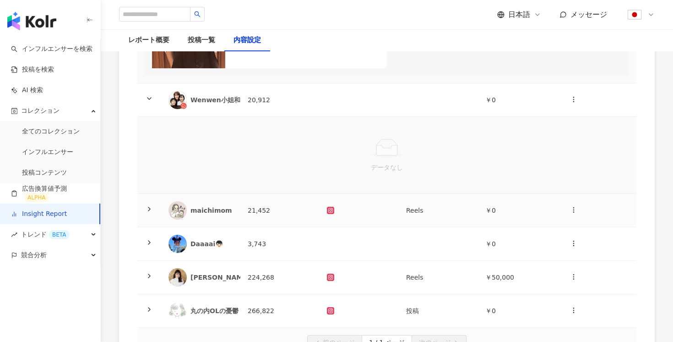
click at [146, 212] on span at bounding box center [149, 210] width 7 height 7
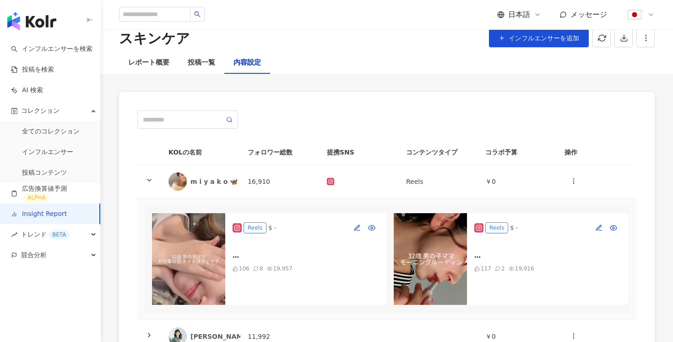
scroll to position [0, 0]
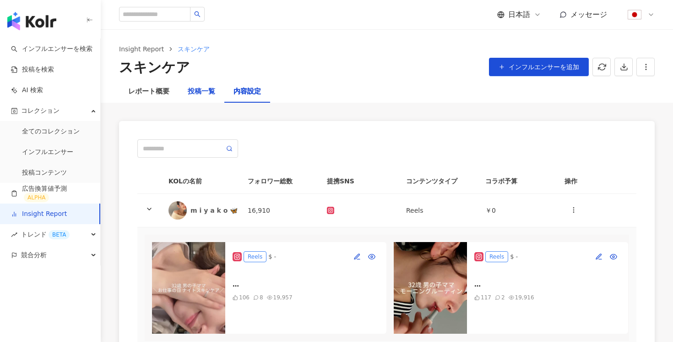
click at [200, 96] on div "投稿一覧" at bounding box center [201, 91] width 27 height 11
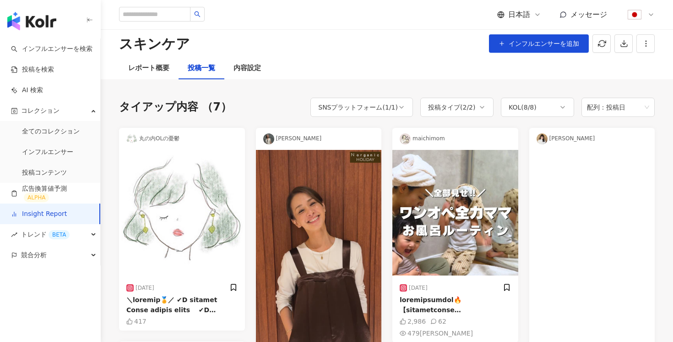
scroll to position [22, 0]
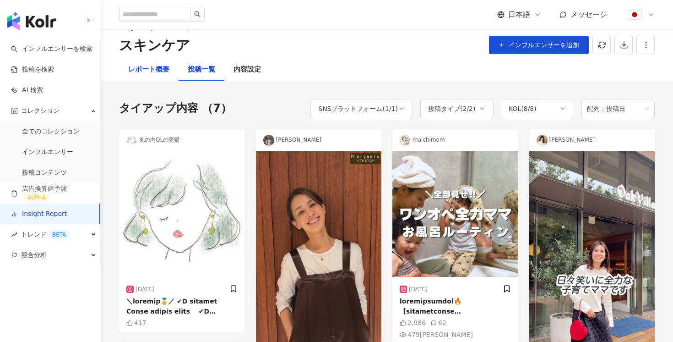
click at [144, 74] on div "レポート概要" at bounding box center [148, 69] width 41 height 11
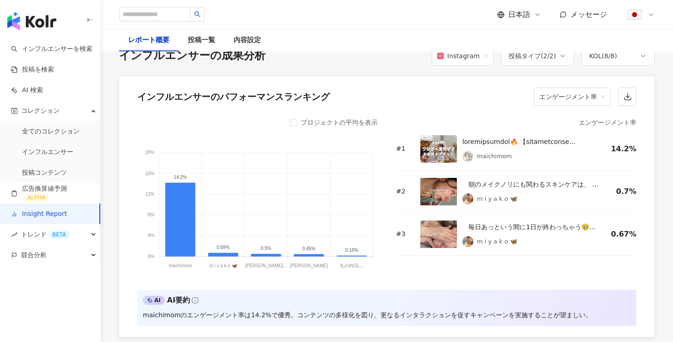
scroll to position [717, 0]
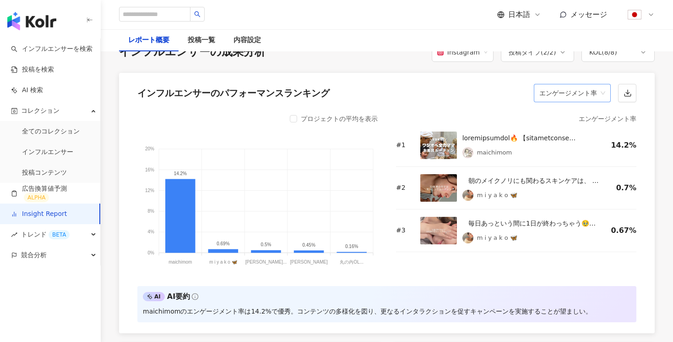
click at [573, 102] on span "エンゲージメント率" at bounding box center [573, 92] width 66 height 17
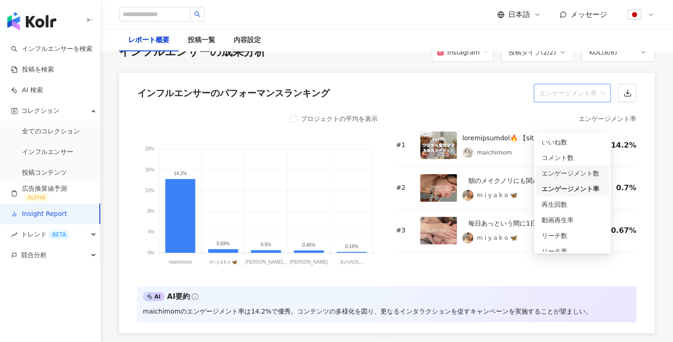
drag, startPoint x: 566, startPoint y: 207, endPoint x: 573, endPoint y: 171, distance: 36.8
click at [573, 171] on div "いいね数 コメント数 エンゲージメント数 エンゲージメント率 再生回数 動画再生率 リーチ数 リーチ率 リンククリック数 リンククリック率" at bounding box center [572, 212] width 73 height 156
click at [573, 171] on div "エンゲージメント数" at bounding box center [573, 173] width 62 height 10
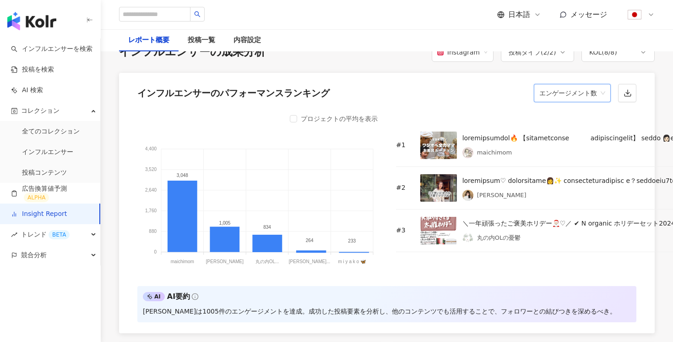
click at [573, 102] on span "エンゲージメント数" at bounding box center [573, 92] width 66 height 17
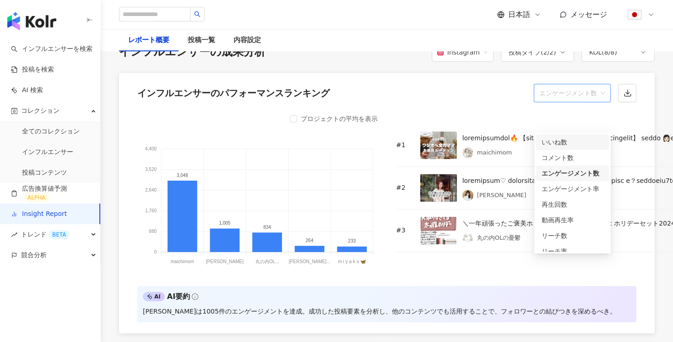
click at [568, 140] on div "いいね数" at bounding box center [573, 142] width 62 height 10
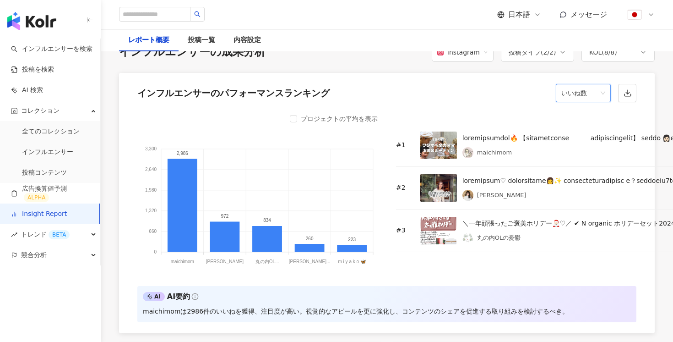
click at [568, 102] on span "いいね数" at bounding box center [584, 92] width 44 height 17
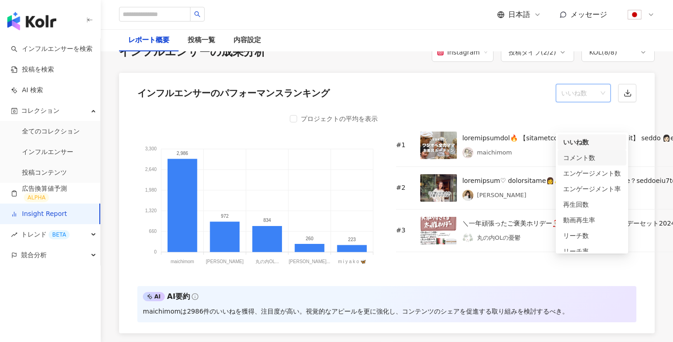
click at [572, 154] on div "コメント数" at bounding box center [592, 158] width 58 height 10
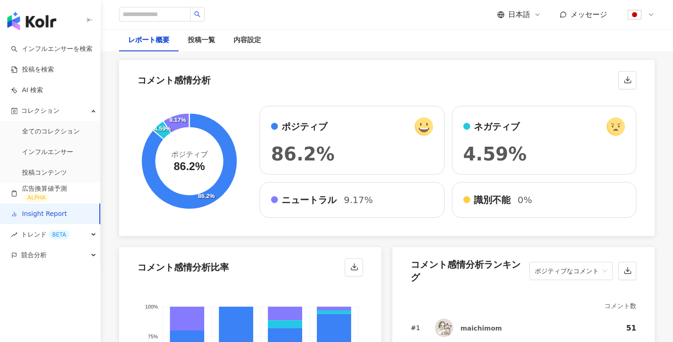
scroll to position [1570, 0]
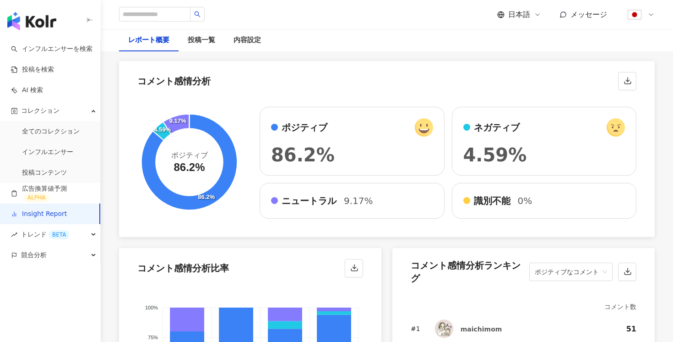
click at [604, 46] on div "KOL ( 8 / 8 )" at bounding box center [604, 40] width 28 height 11
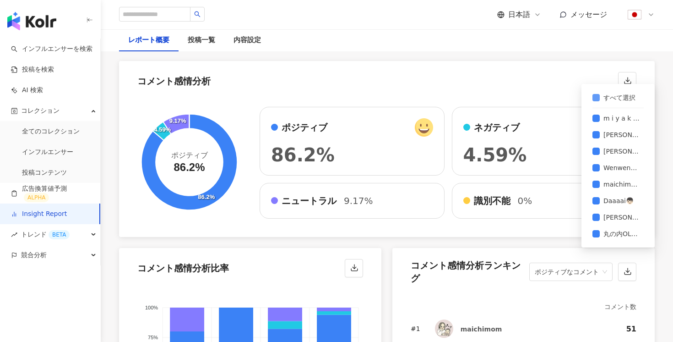
click at [603, 98] on span "すべて選択" at bounding box center [619, 98] width 39 height 10
click at [609, 50] on div "KOL ( 8 / 8 )" at bounding box center [618, 40] width 73 height 19
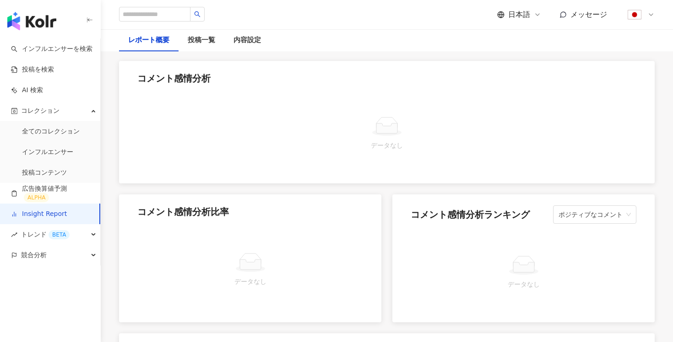
click at [613, 46] on div "KOL ( 0 / 8 )" at bounding box center [604, 40] width 28 height 11
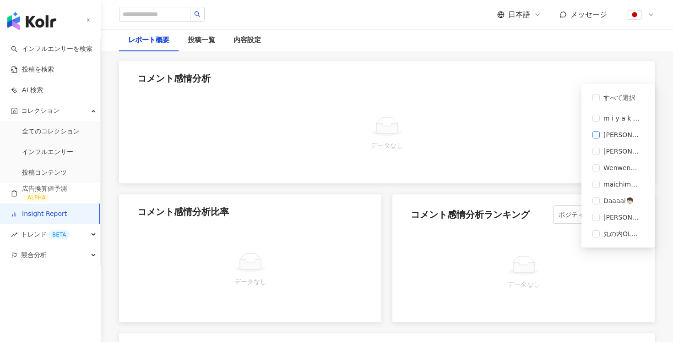
click at [611, 137] on span "[PERSON_NAME]" at bounding box center [622, 135] width 44 height 10
click at [608, 148] on span "[PERSON_NAME]" at bounding box center [622, 151] width 44 height 10
click at [607, 116] on span "m i y a k o 🦋" at bounding box center [622, 118] width 44 height 10
click at [348, 81] on div "コメント分析 Instagram 投稿タイプ ( 2 / 2 ) KOL ( 0 / 8 ) すべて選択 m i y a k o 🦋 [PERSON_NAME…" at bounding box center [387, 312] width 536 height 563
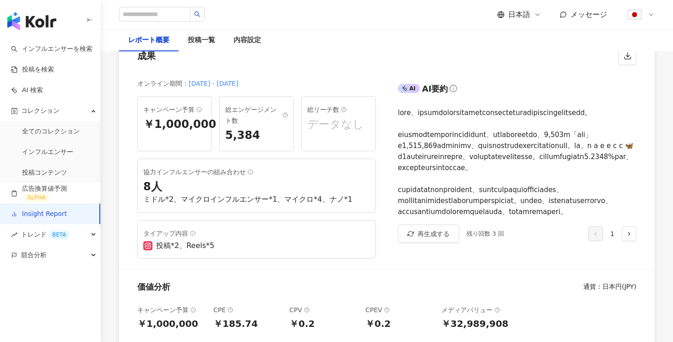
scroll to position [0, 0]
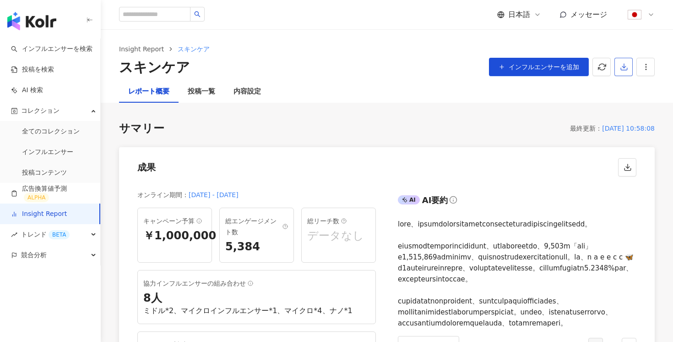
click at [621, 69] on icon "button" at bounding box center [624, 69] width 6 height 2
click at [595, 91] on span "プレゼンテーションを出力" at bounding box center [587, 89] width 77 height 10
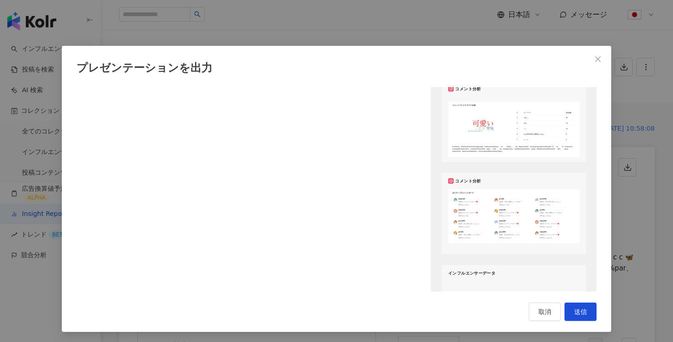
scroll to position [879, 0]
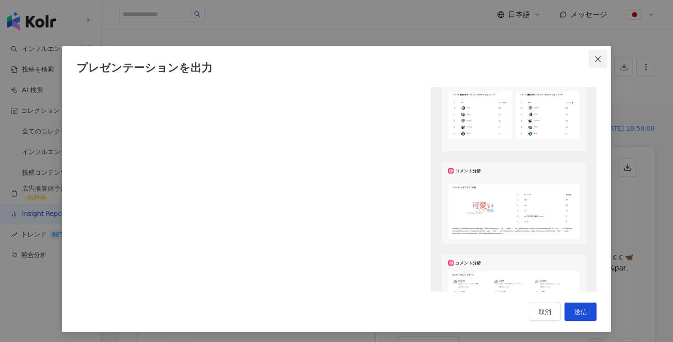
click at [595, 61] on icon "close" at bounding box center [598, 58] width 7 height 7
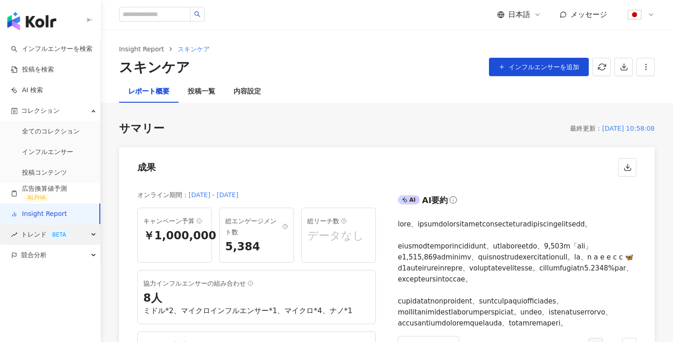
click at [60, 233] on div "BETA" at bounding box center [59, 234] width 21 height 9
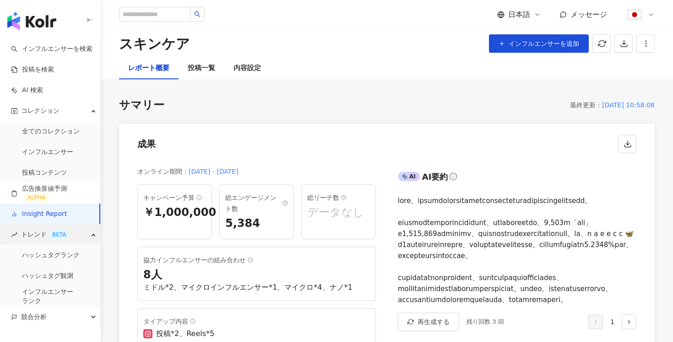
scroll to position [28, 0]
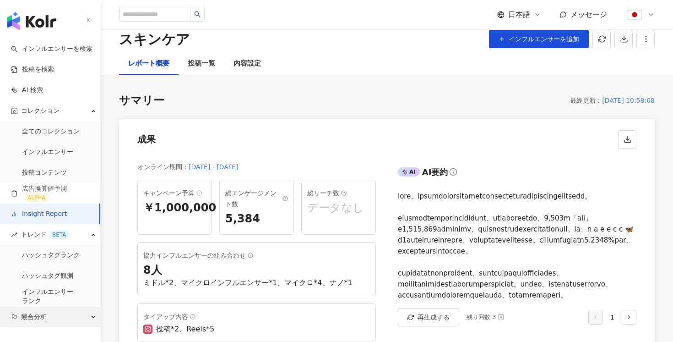
click at [59, 316] on div "競合分析" at bounding box center [50, 316] width 100 height 21
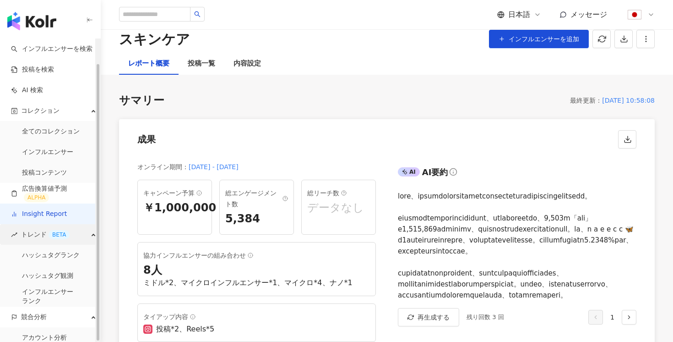
scroll to position [27, 0]
